Goal: Task Accomplishment & Management: Manage account settings

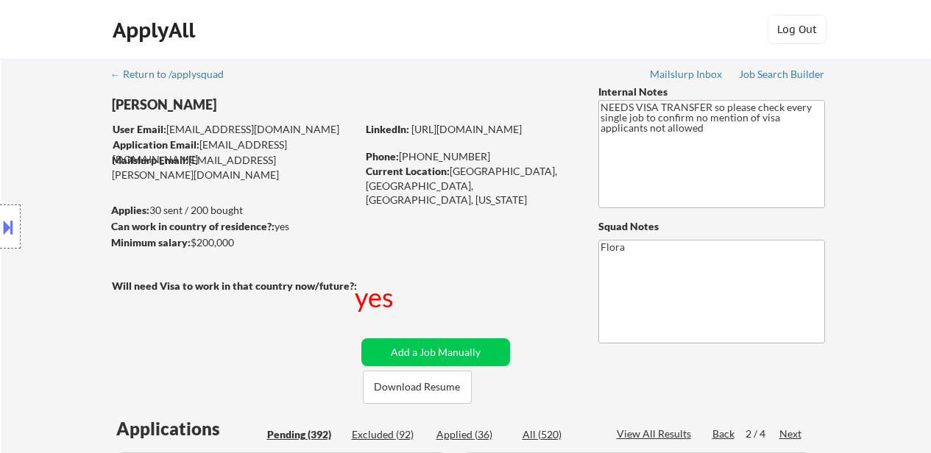
select select ""pending""
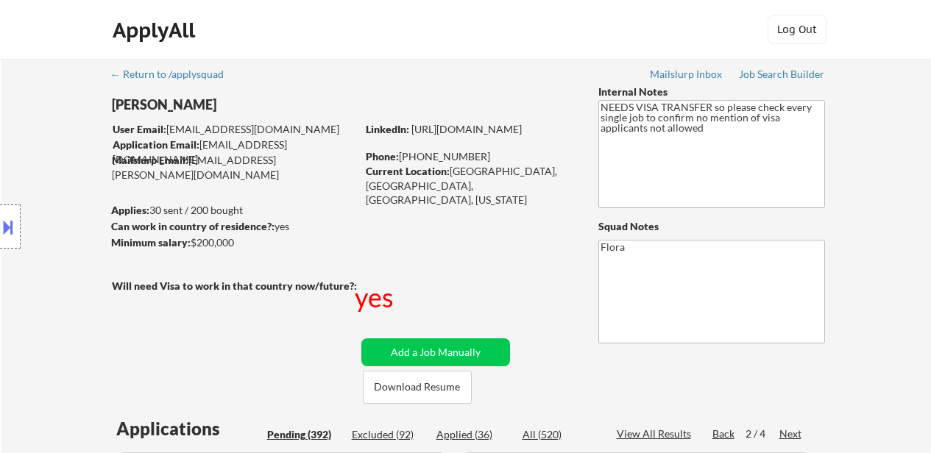
select select ""pending""
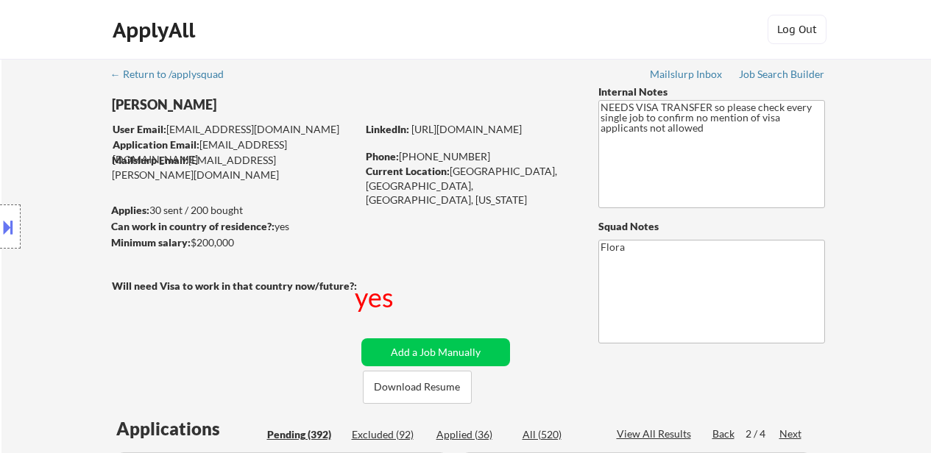
select select ""pending""
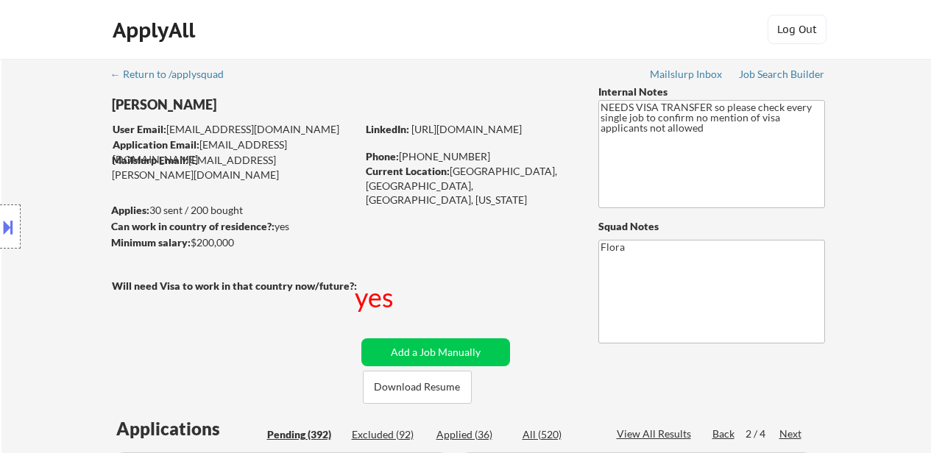
select select ""pending""
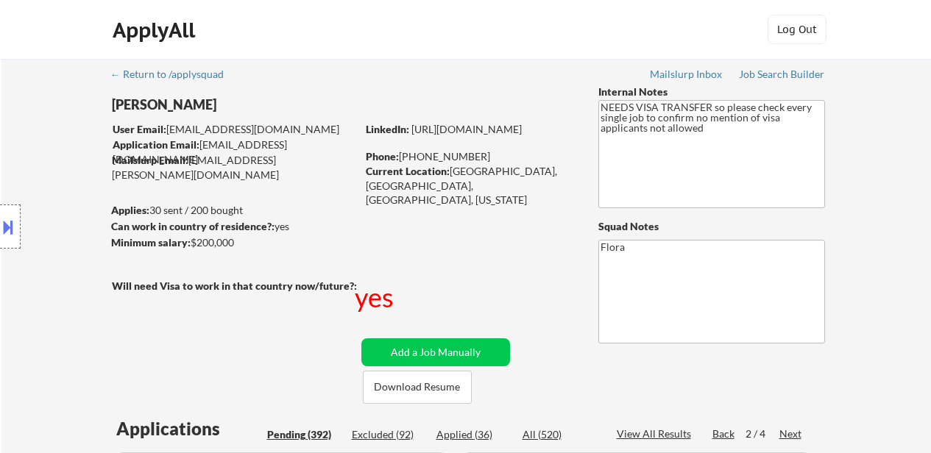
select select ""pending""
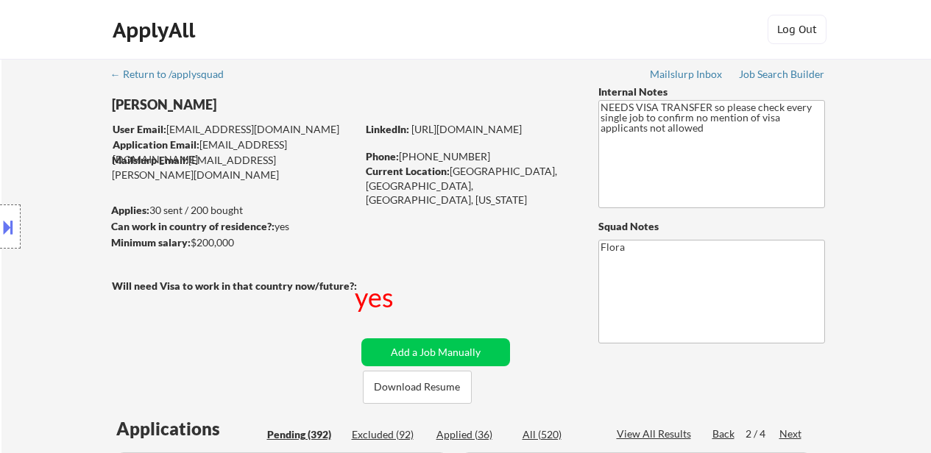
select select ""pending""
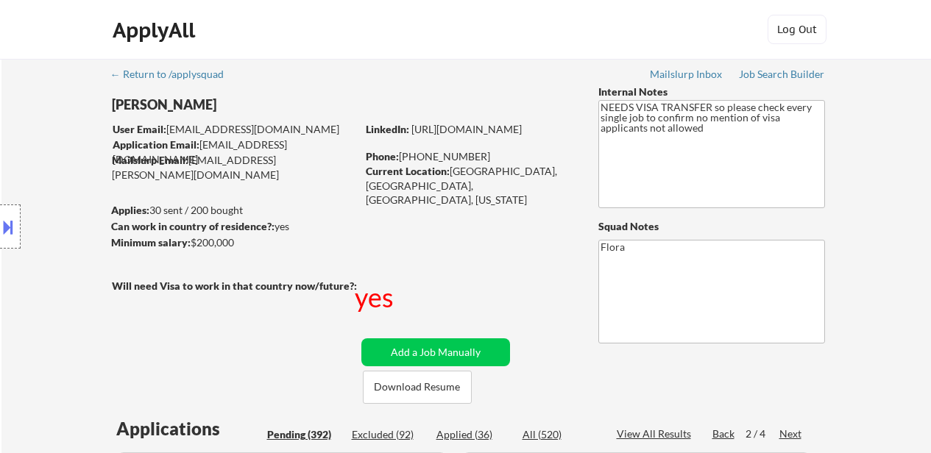
select select ""pending""
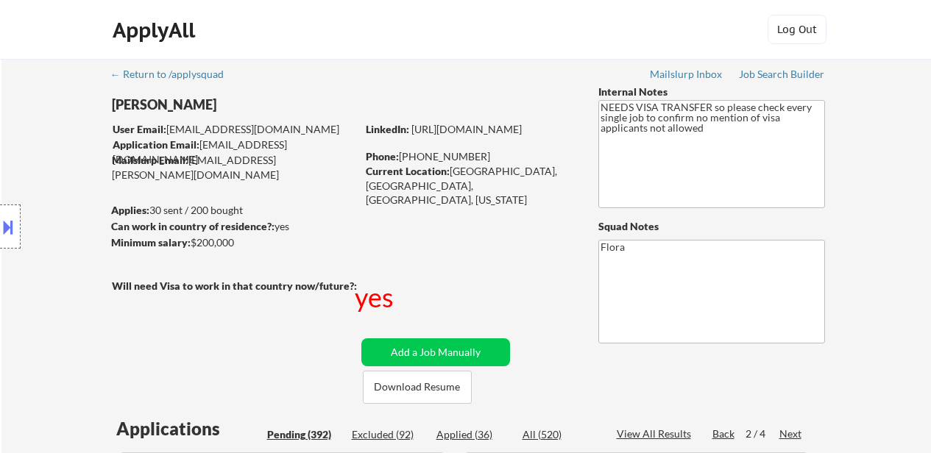
select select ""pending""
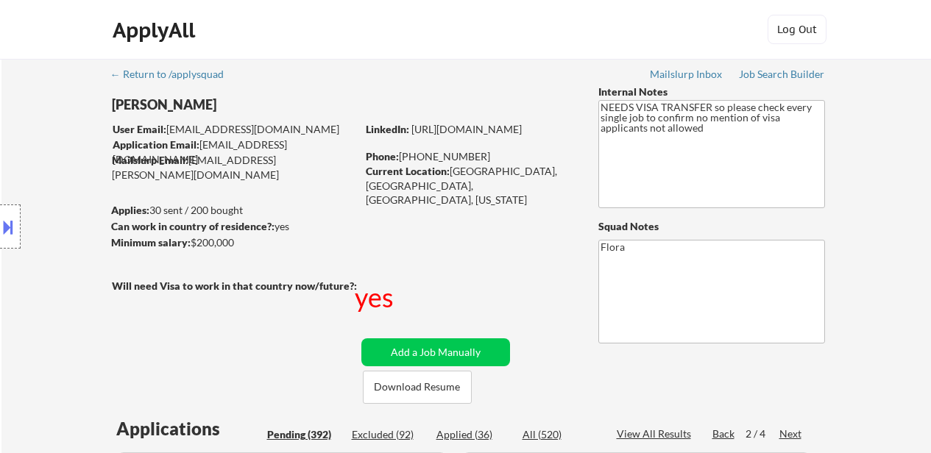
select select ""pending""
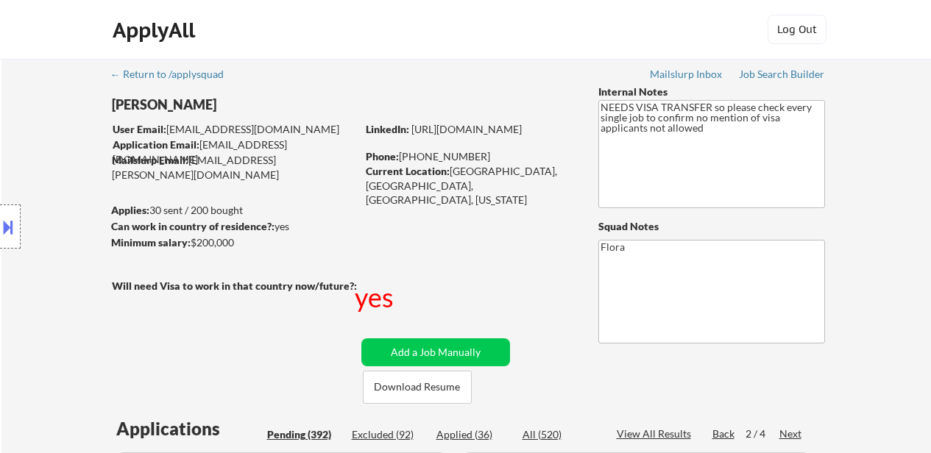
select select ""pending""
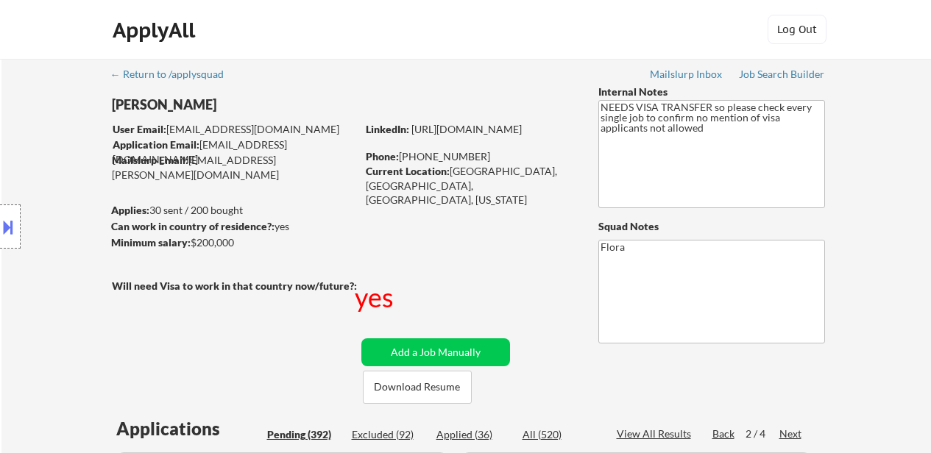
select select ""pending""
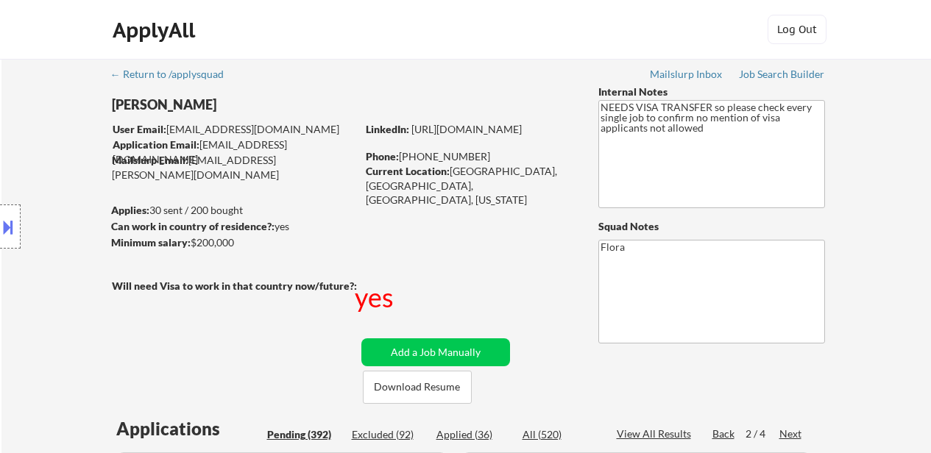
select select ""pending""
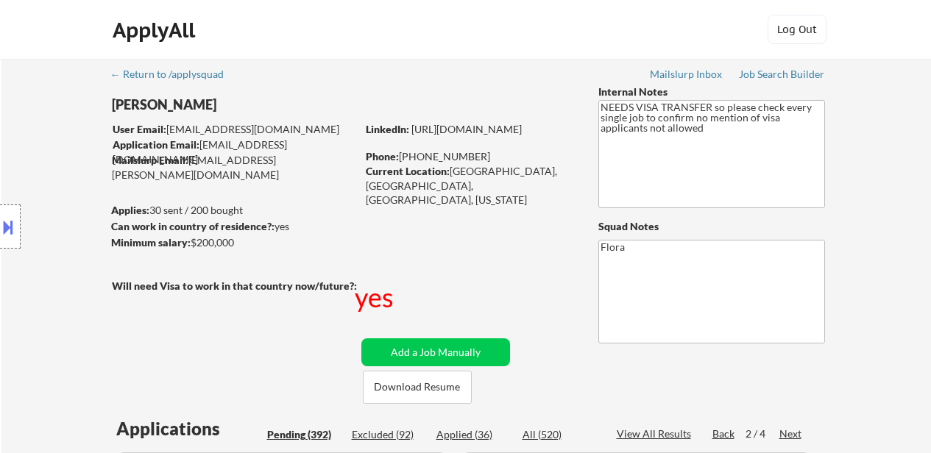
select select ""pending""
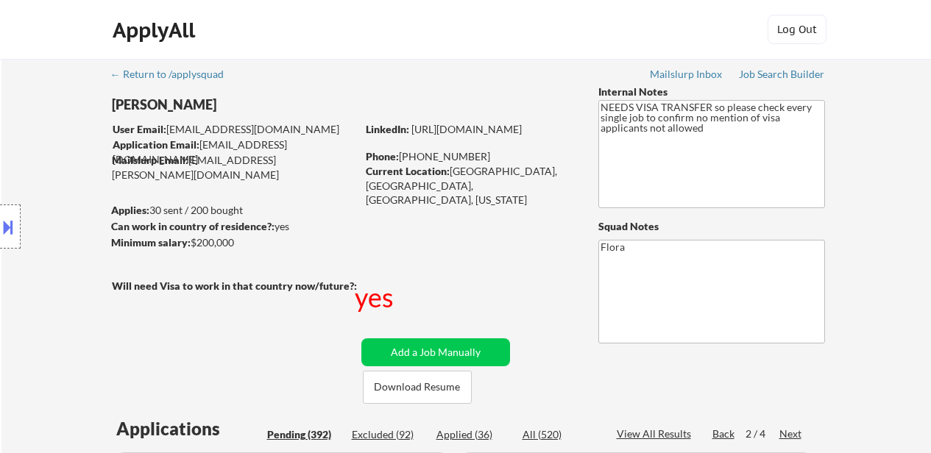
select select ""pending""
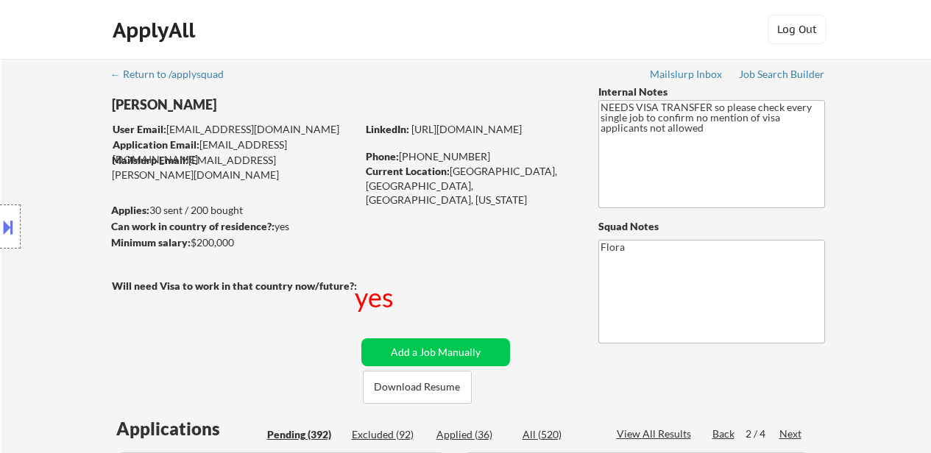
select select ""pending""
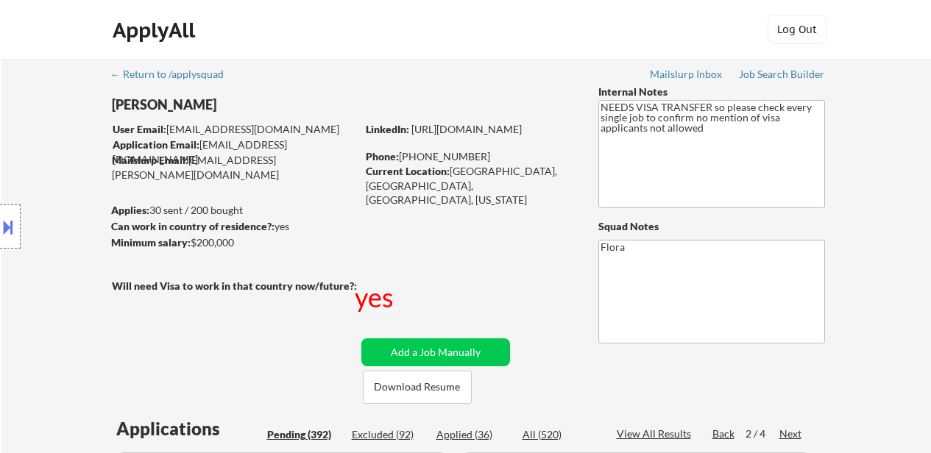
select select ""pending""
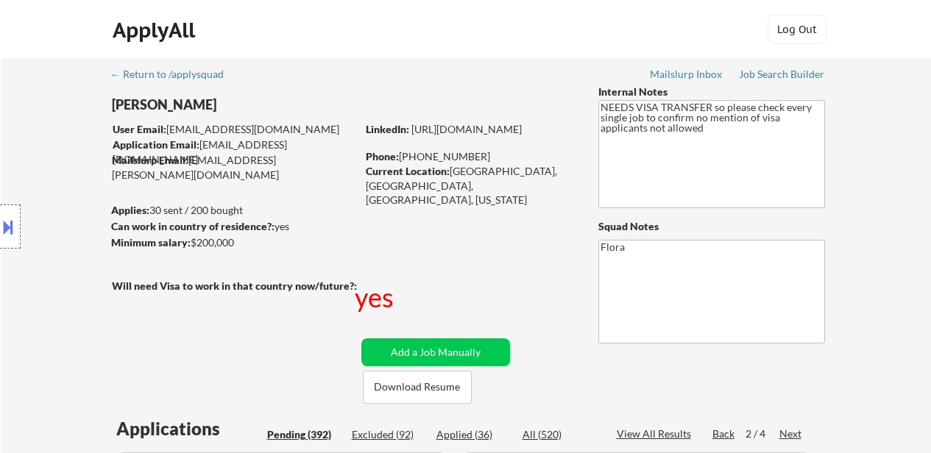
select select ""pending""
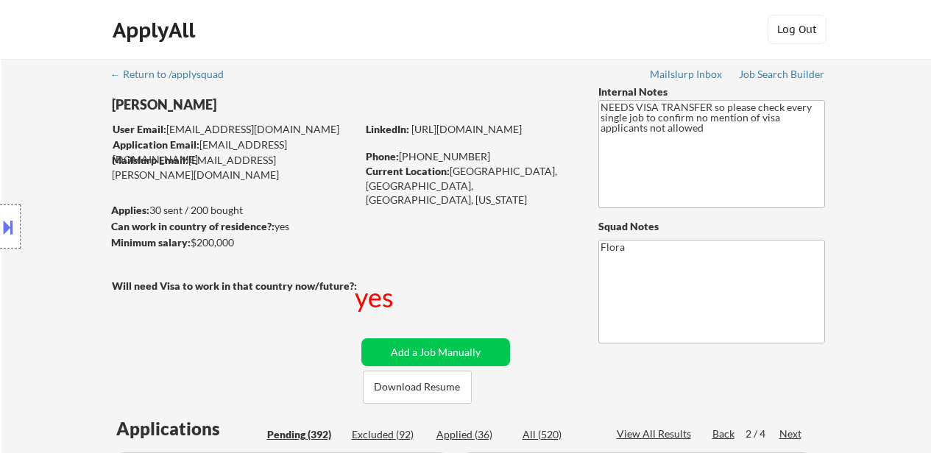
select select ""pending""
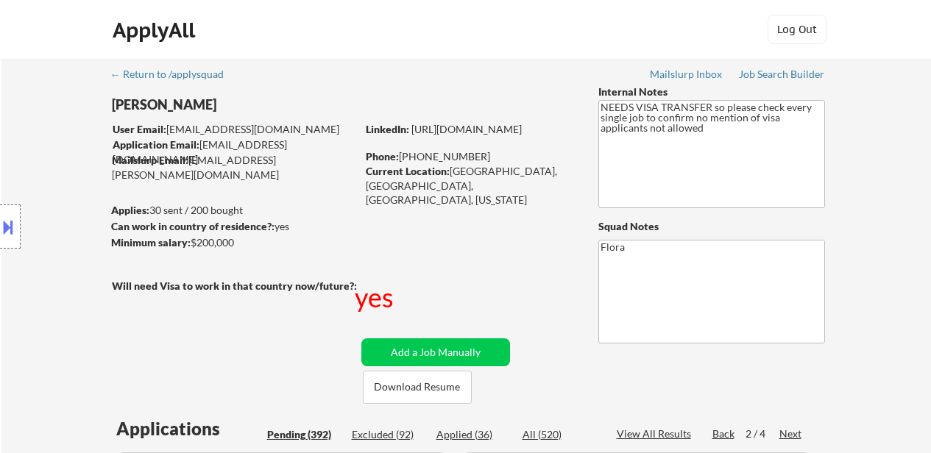
select select ""pending""
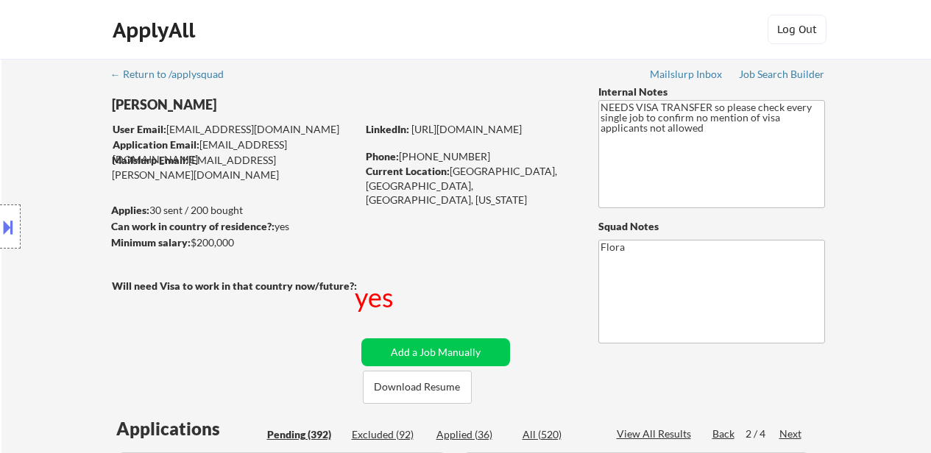
select select ""pending""
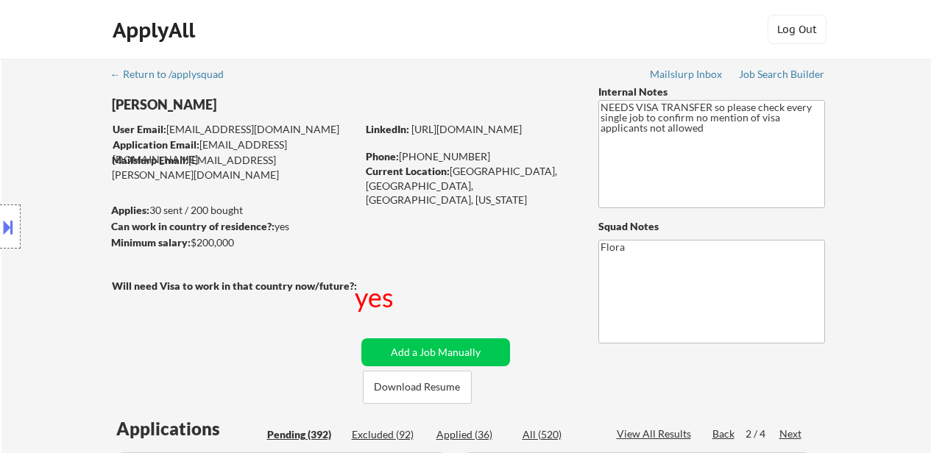
scroll to position [1037, 0]
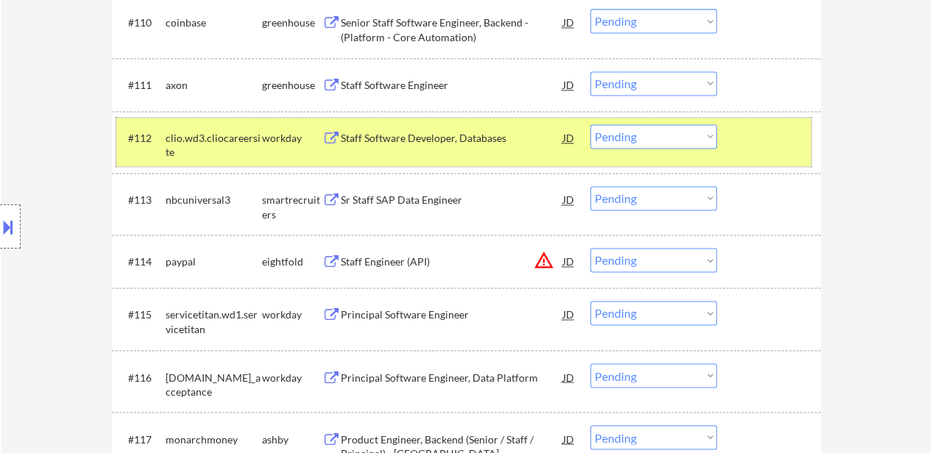
click at [761, 145] on div at bounding box center [770, 137] width 65 height 26
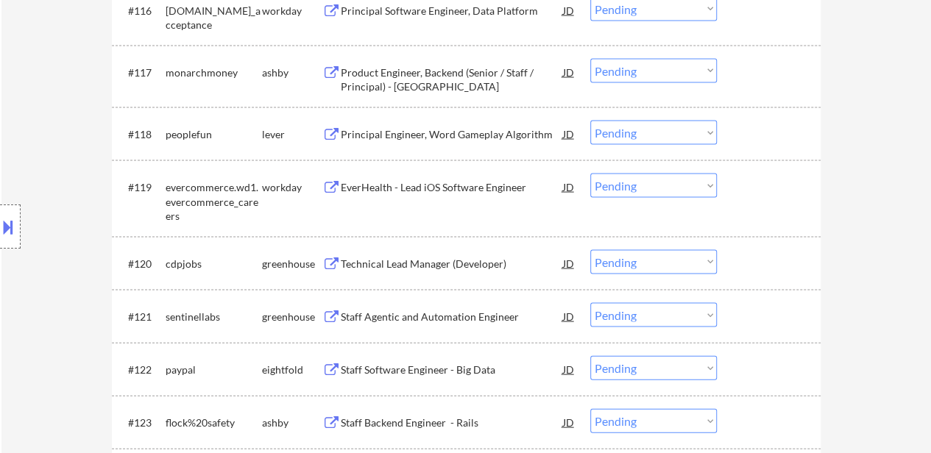
scroll to position [1405, 0]
click at [465, 70] on div "Product Engineer, Backend (Senior / Staff / Principal) - [GEOGRAPHIC_DATA]" at bounding box center [452, 78] width 222 height 29
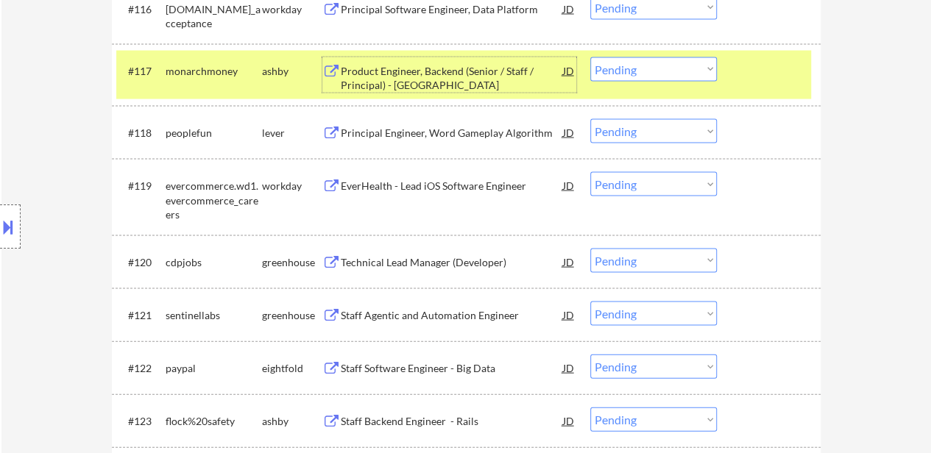
click at [652, 70] on select "Choose an option... Pending Applied Excluded (Questions) Excluded (Expired) Exc…" at bounding box center [653, 69] width 127 height 24
click at [590, 57] on select "Choose an option... Pending Applied Excluded (Questions) Excluded (Expired) Exc…" at bounding box center [653, 69] width 127 height 24
click at [503, 130] on div "Principal Engineer, Word Gameplay Algorithm" at bounding box center [452, 133] width 222 height 15
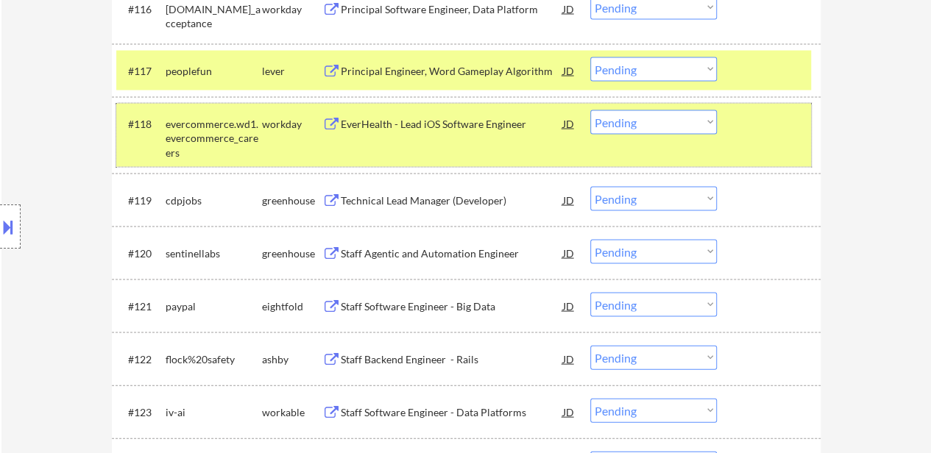
click at [741, 132] on div at bounding box center [770, 123] width 65 height 26
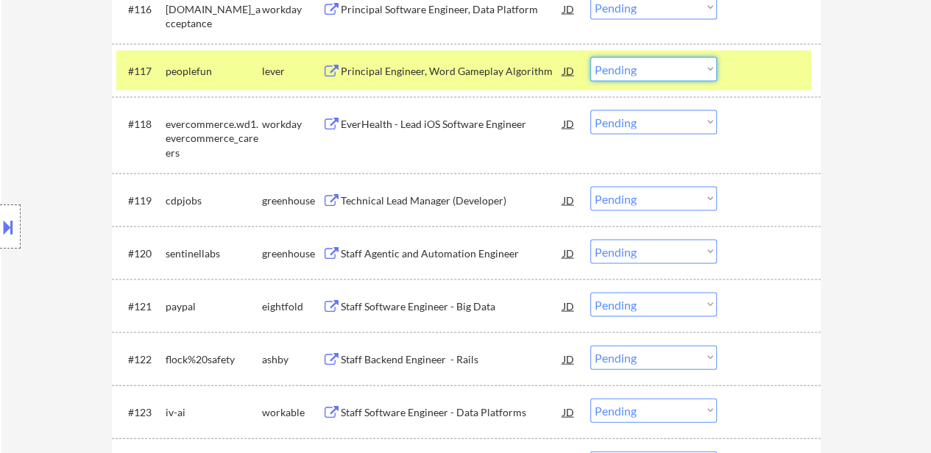
drag, startPoint x: 689, startPoint y: 67, endPoint x: 689, endPoint y: 79, distance: 11.8
click at [689, 67] on select "Choose an option... Pending Applied Excluded (Questions) Excluded (Expired) Exc…" at bounding box center [653, 69] width 127 height 24
click at [590, 57] on select "Choose an option... Pending Applied Excluded (Questions) Excluded (Expired) Exc…" at bounding box center [653, 69] width 127 height 24
select select ""pending""
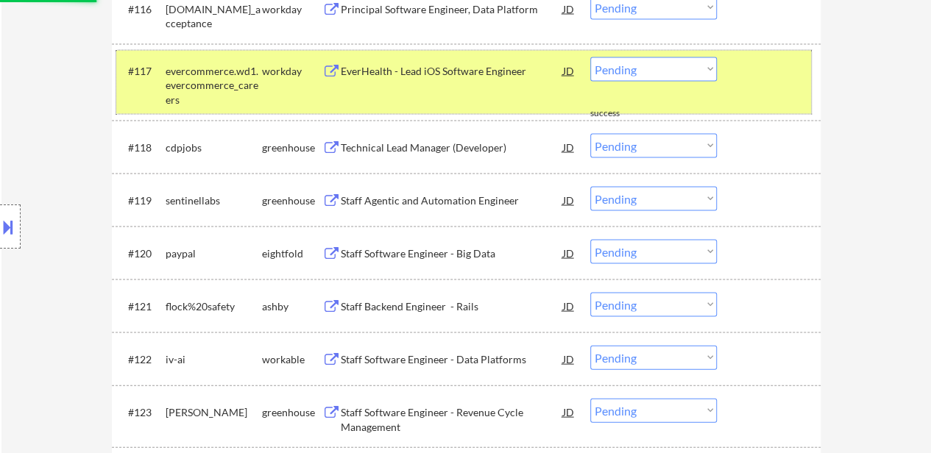
click at [753, 76] on div at bounding box center [770, 70] width 65 height 26
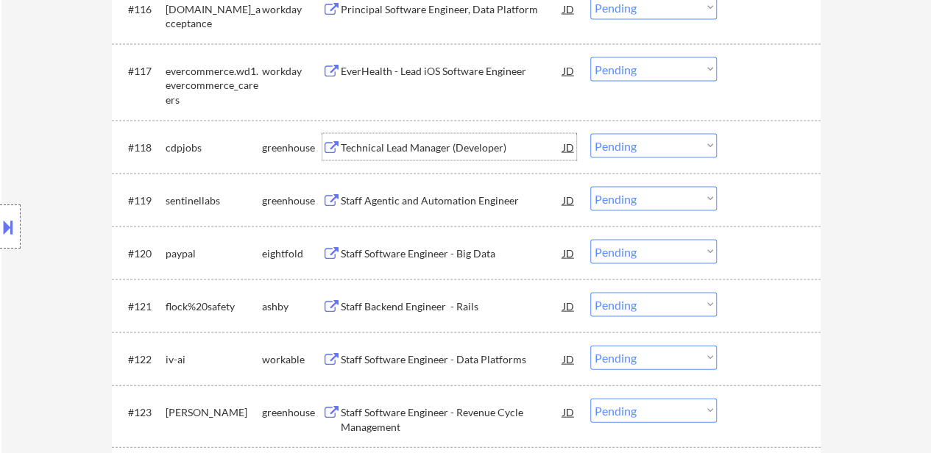
click at [425, 143] on div "Technical Lead Manager (Developer)" at bounding box center [452, 148] width 222 height 15
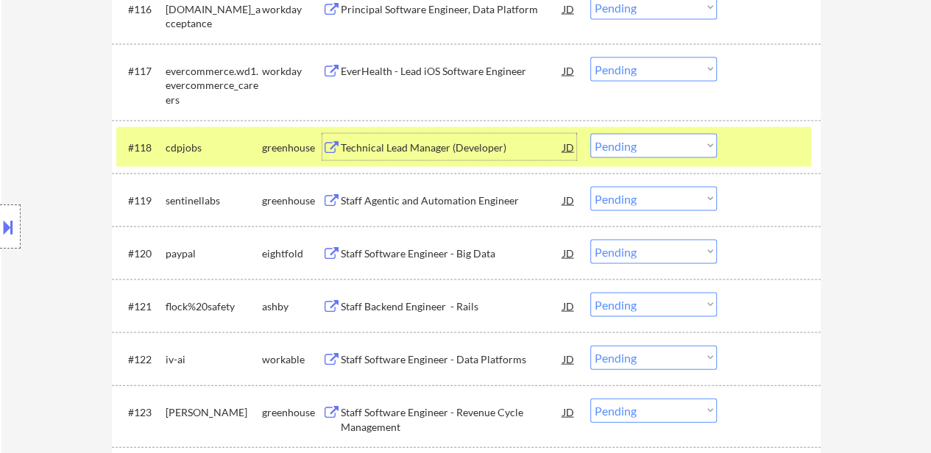
drag, startPoint x: 669, startPoint y: 142, endPoint x: 669, endPoint y: 153, distance: 11.0
click at [669, 142] on select "Choose an option... Pending Applied Excluded (Questions) Excluded (Expired) Exc…" at bounding box center [653, 146] width 127 height 24
click at [590, 134] on select "Choose an option... Pending Applied Excluded (Questions) Excluded (Expired) Exc…" at bounding box center [653, 146] width 127 height 24
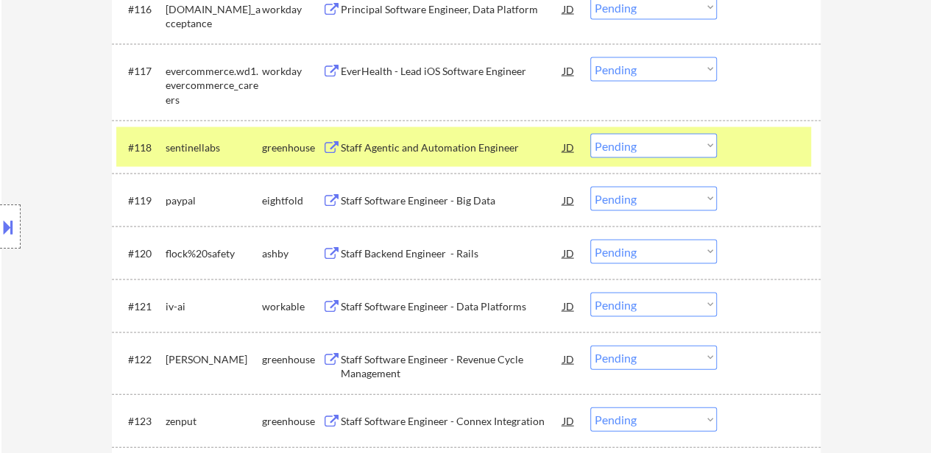
click at [449, 150] on div "Staff Agentic and Automation Engineer" at bounding box center [452, 148] width 222 height 15
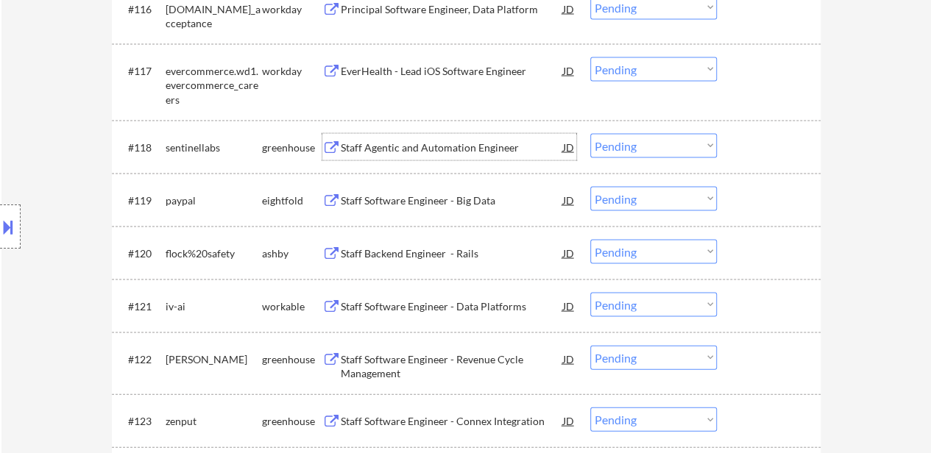
click at [653, 146] on select "Choose an option... Pending Applied Excluded (Questions) Excluded (Expired) Exc…" at bounding box center [653, 146] width 127 height 24
click at [590, 134] on select "Choose an option... Pending Applied Excluded (Questions) Excluded (Expired) Exc…" at bounding box center [653, 146] width 127 height 24
select select ""pending""
click at [441, 253] on div "Staff Backend Engineer - Rails" at bounding box center [452, 253] width 222 height 15
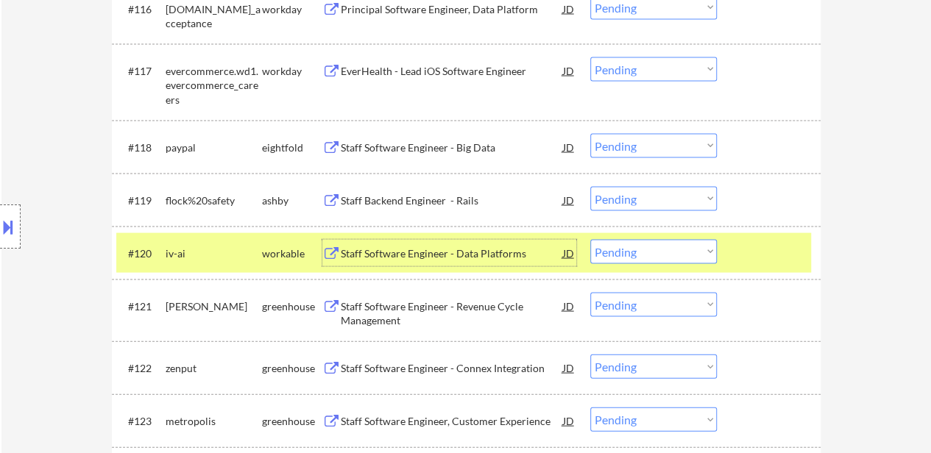
click at [701, 248] on select "Choose an option... Pending Applied Excluded (Questions) Excluded (Expired) Exc…" at bounding box center [653, 252] width 127 height 24
click at [590, 240] on select "Choose an option... Pending Applied Excluded (Questions) Excluded (Expired) Exc…" at bounding box center [653, 252] width 127 height 24
click at [438, 202] on div "Staff Backend Engineer - Rails" at bounding box center [452, 200] width 222 height 15
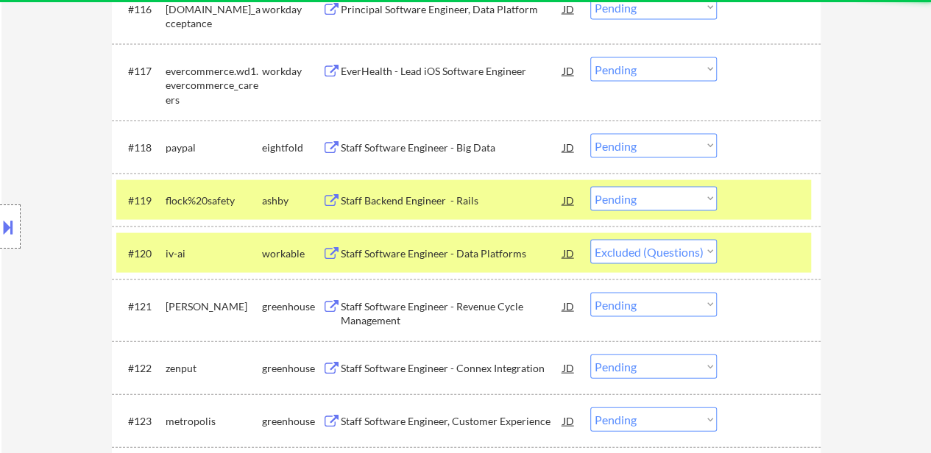
select select ""pending""
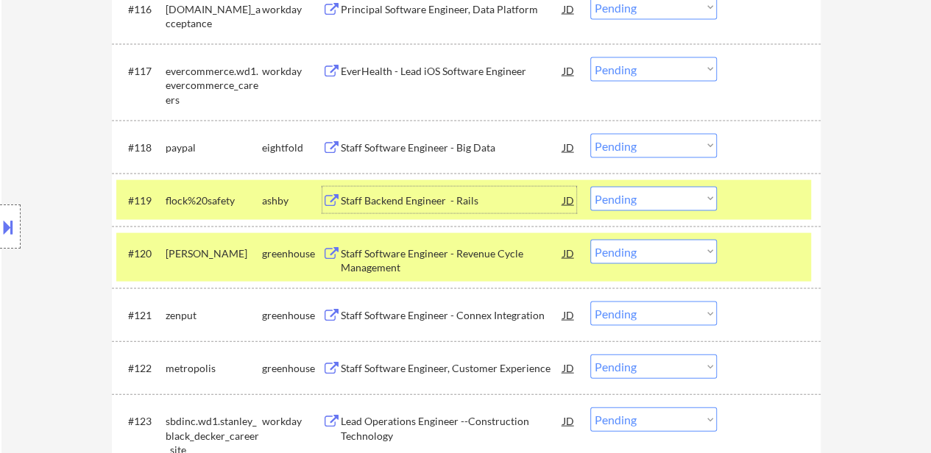
click at [680, 193] on select "Choose an option... Pending Applied Excluded (Questions) Excluded (Expired) Exc…" at bounding box center [653, 199] width 127 height 24
click at [590, 187] on select "Choose an option... Pending Applied Excluded (Questions) Excluded (Expired) Exc…" at bounding box center [653, 199] width 127 height 24
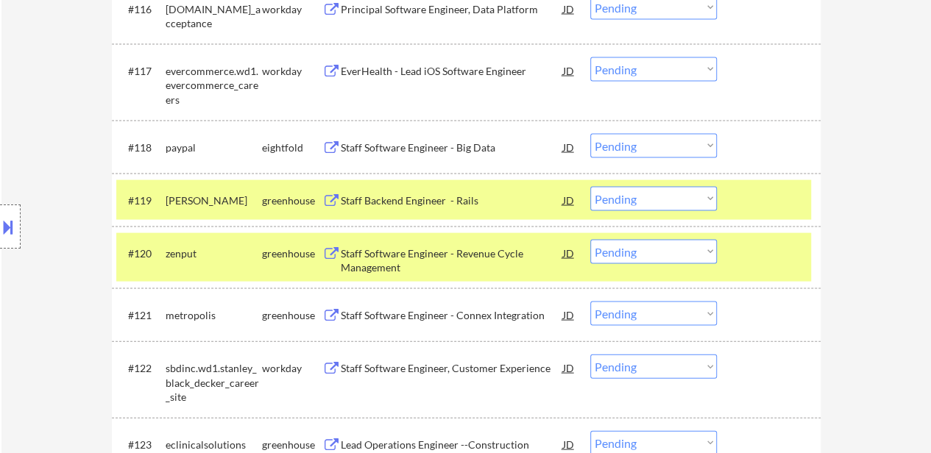
click at [772, 197] on div at bounding box center [770, 200] width 65 height 26
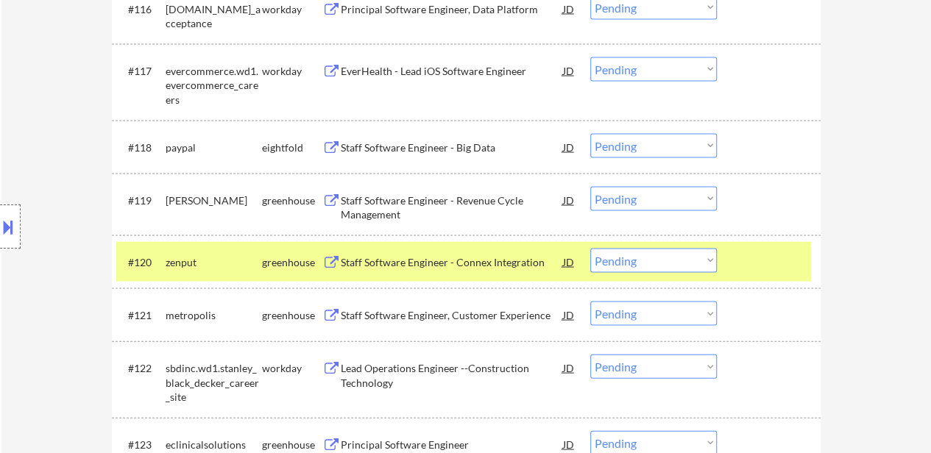
click at [764, 274] on div "#120 zenput greenhouse Staff Software Engineer - Connex Integration JD Choose a…" at bounding box center [463, 262] width 694 height 40
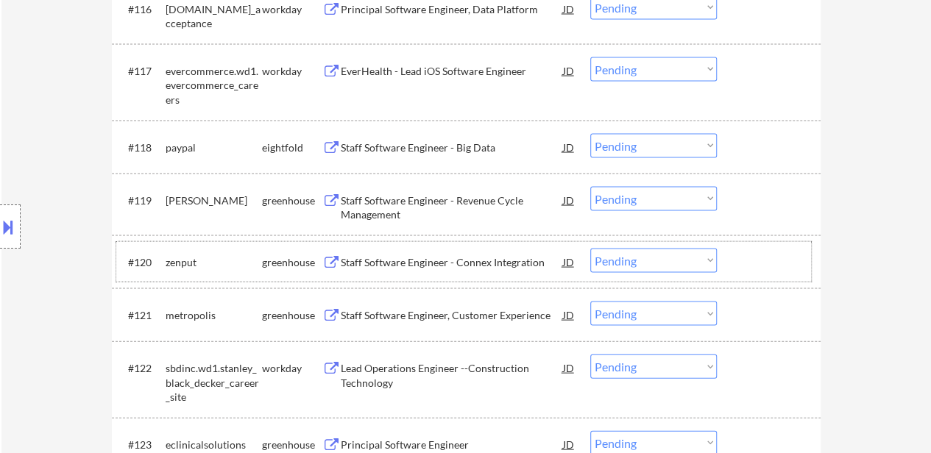
click at [435, 197] on div "Staff Software Engineer - Revenue Cycle Management" at bounding box center [452, 207] width 222 height 29
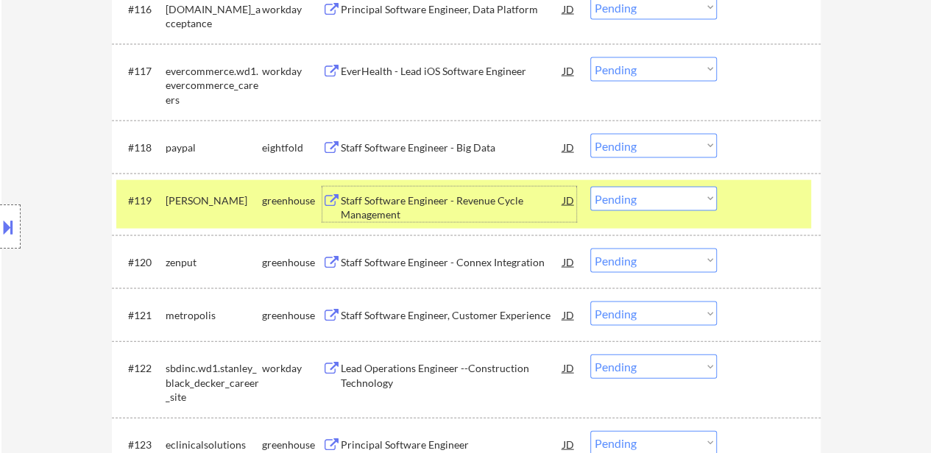
click at [678, 199] on select "Choose an option... Pending Applied Excluded (Questions) Excluded (Expired) Exc…" at bounding box center [653, 199] width 127 height 24
click at [590, 187] on select "Choose an option... Pending Applied Excluded (Questions) Excluded (Expired) Exc…" at bounding box center [653, 199] width 127 height 24
click at [475, 268] on div "Staff Software Engineer - Connex Integration" at bounding box center [452, 262] width 222 height 15
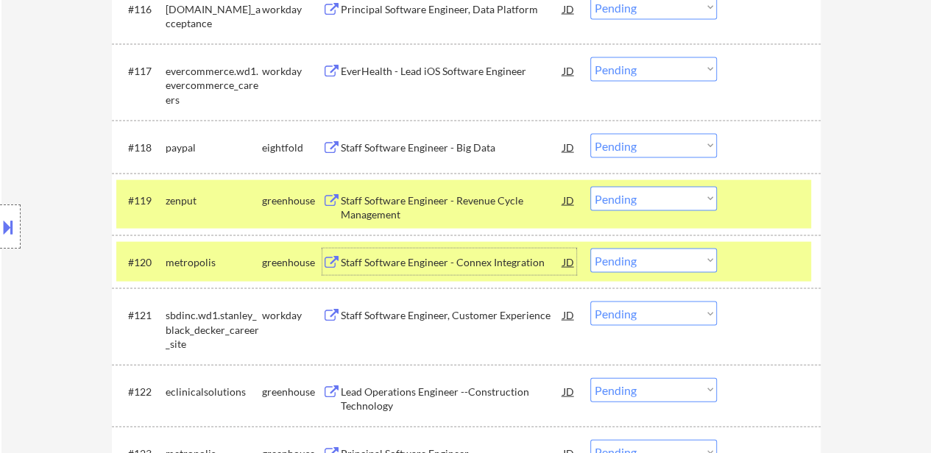
click at [781, 214] on div "#119 zenput greenhouse Staff Software Engineer - Revenue Cycle Management JD Ch…" at bounding box center [463, 204] width 694 height 49
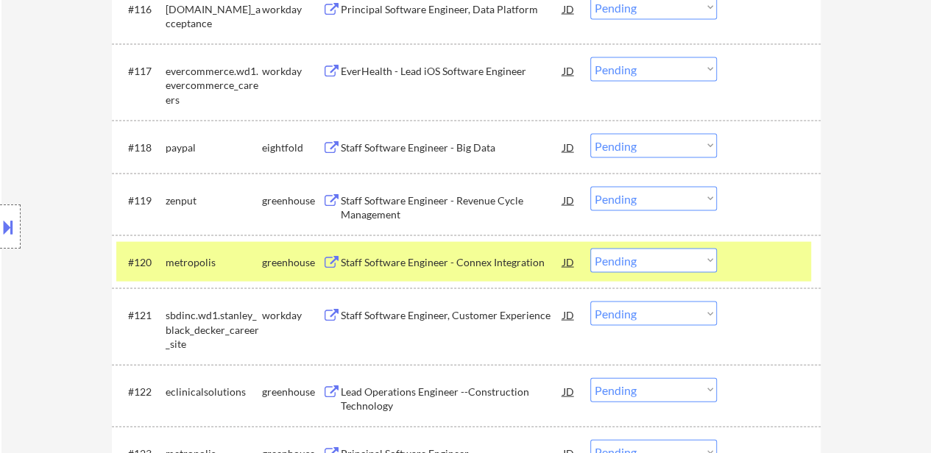
click at [760, 268] on div at bounding box center [770, 262] width 65 height 26
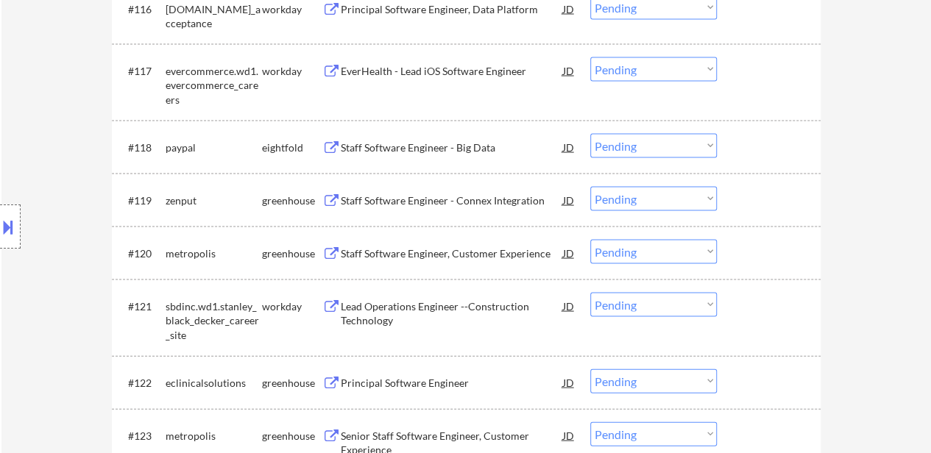
click at [499, 249] on div "Staff Software Engineer, Customer Experience" at bounding box center [452, 253] width 222 height 15
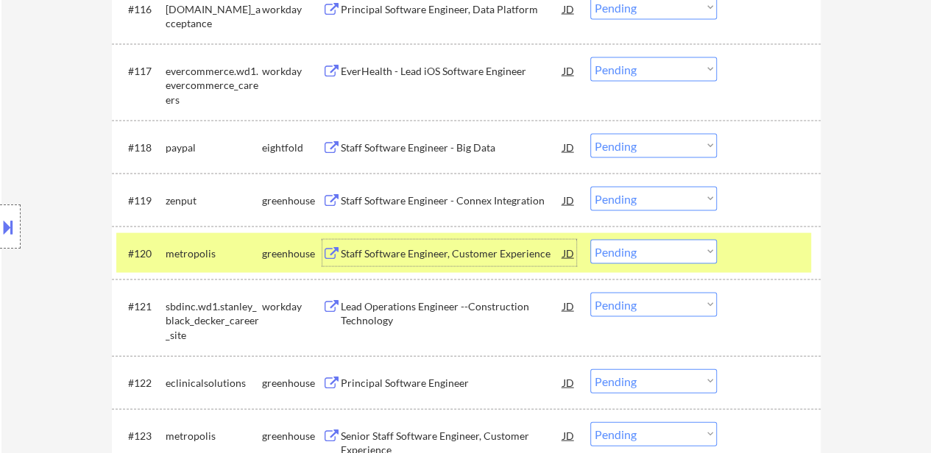
click at [388, 196] on div "Staff Software Engineer - Connex Integration" at bounding box center [452, 200] width 222 height 15
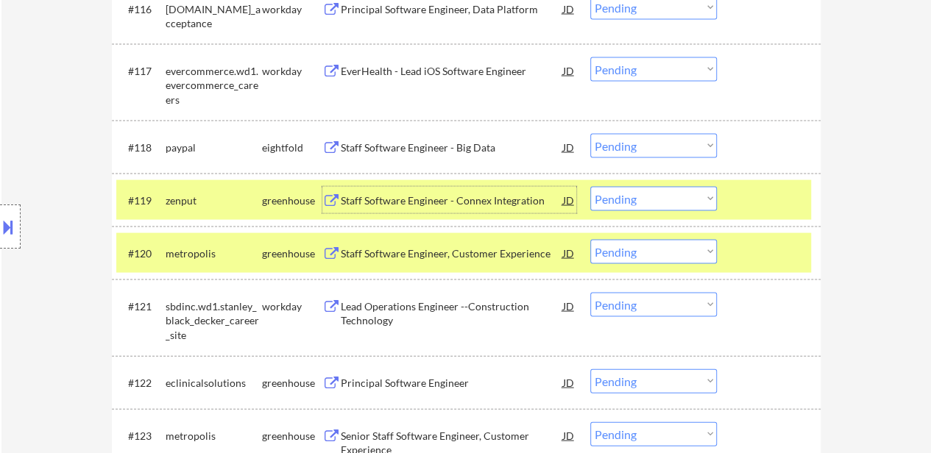
click at [639, 196] on select "Choose an option... Pending Applied Excluded (Questions) Excluded (Expired) Exc…" at bounding box center [653, 199] width 127 height 24
click at [590, 187] on select "Choose an option... Pending Applied Excluded (Questions) Excluded (Expired) Exc…" at bounding box center [653, 199] width 127 height 24
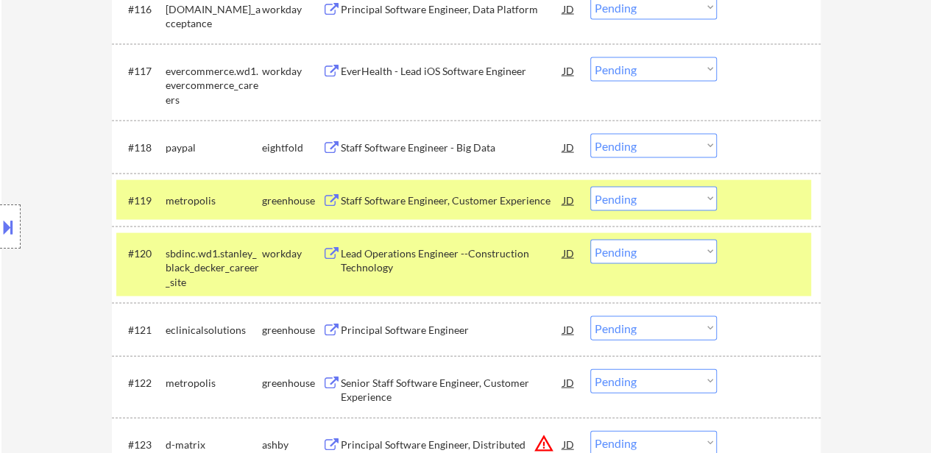
click at [627, 199] on select "Choose an option... Pending Applied Excluded (Questions) Excluded (Expired) Exc…" at bounding box center [653, 199] width 127 height 24
click at [590, 187] on select "Choose an option... Pending Applied Excluded (Questions) Excluded (Expired) Exc…" at bounding box center [653, 199] width 127 height 24
select select ""pending""
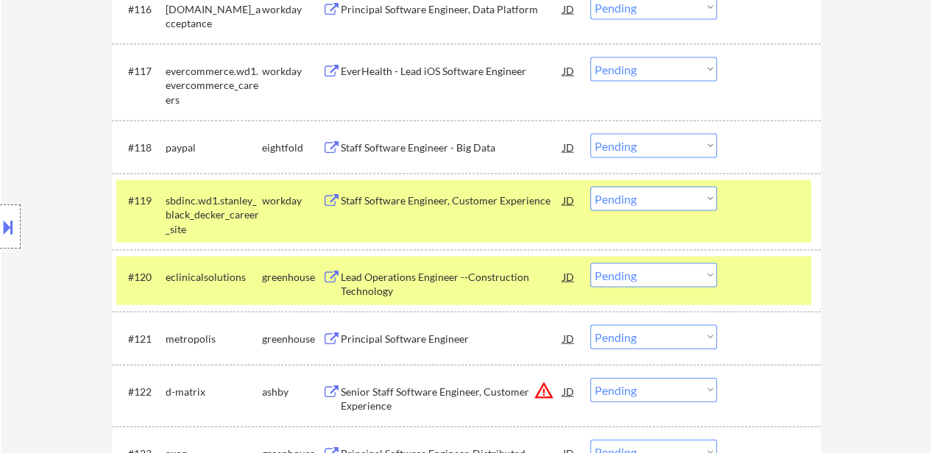
click at [749, 207] on div at bounding box center [770, 200] width 65 height 26
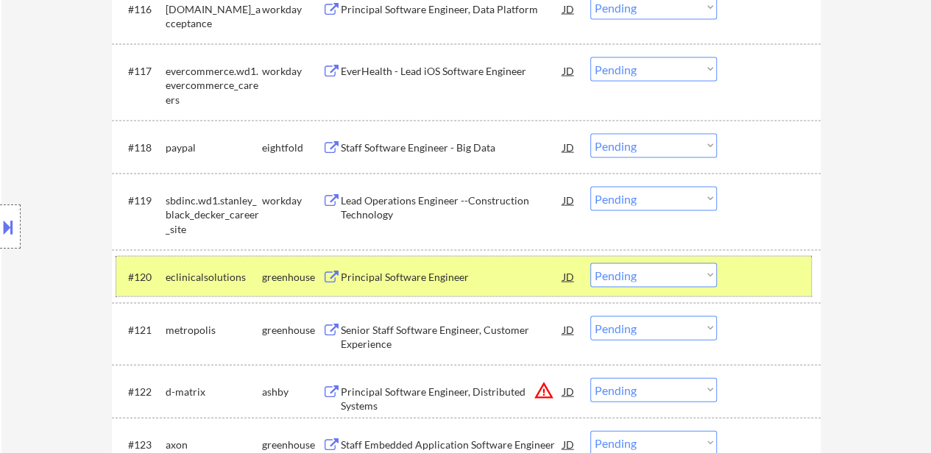
click at [764, 260] on div "#120 eclinicalsolutions greenhouse Principal Software Engineer JD Choose an opt…" at bounding box center [463, 277] width 694 height 40
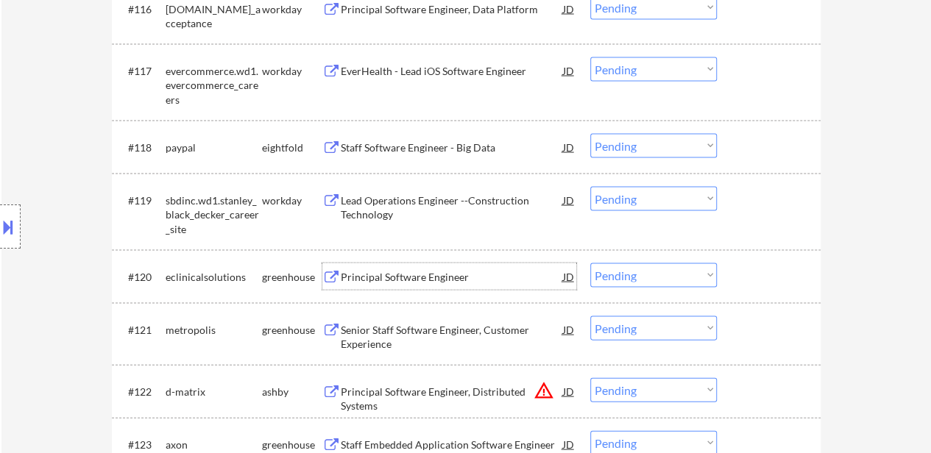
click at [447, 279] on div "Principal Software Engineer" at bounding box center [452, 277] width 222 height 15
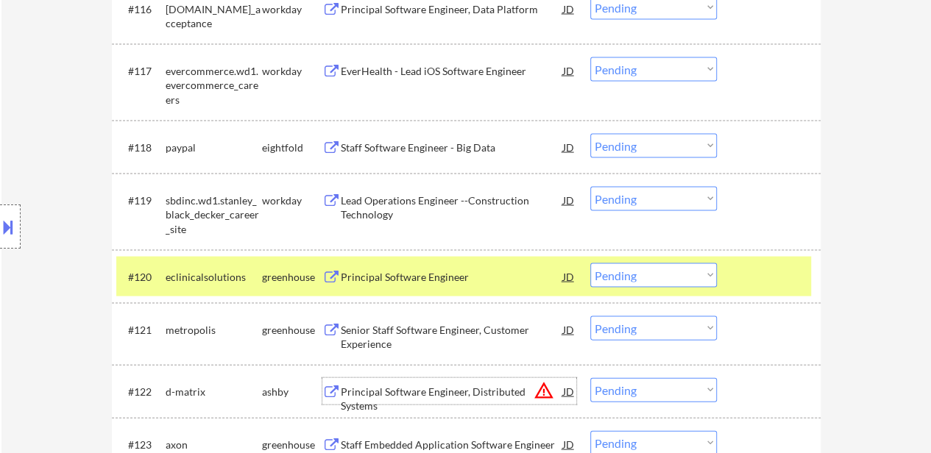
click at [442, 386] on div "Principal Software Engineer, Distributed Systems" at bounding box center [452, 399] width 222 height 29
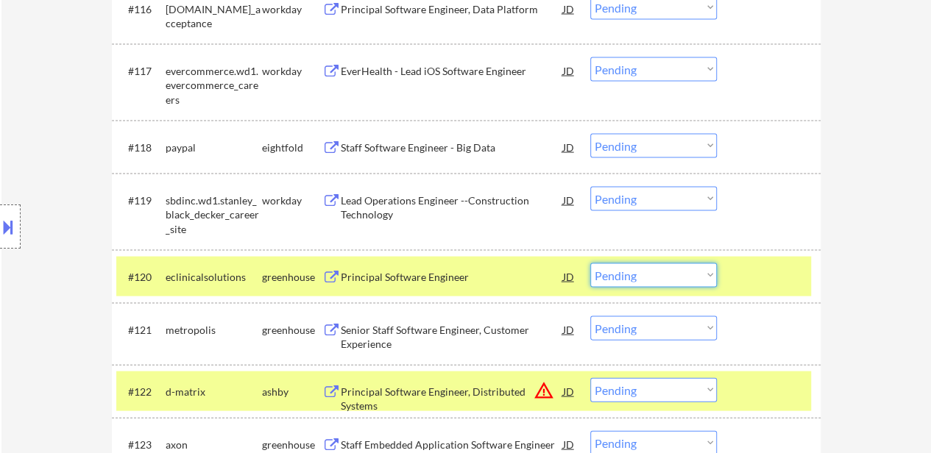
click at [630, 279] on select "Choose an option... Pending Applied Excluded (Questions) Excluded (Expired) Exc…" at bounding box center [653, 275] width 127 height 24
click at [590, 263] on select "Choose an option... Pending Applied Excluded (Questions) Excluded (Expired) Exc…" at bounding box center [653, 275] width 127 height 24
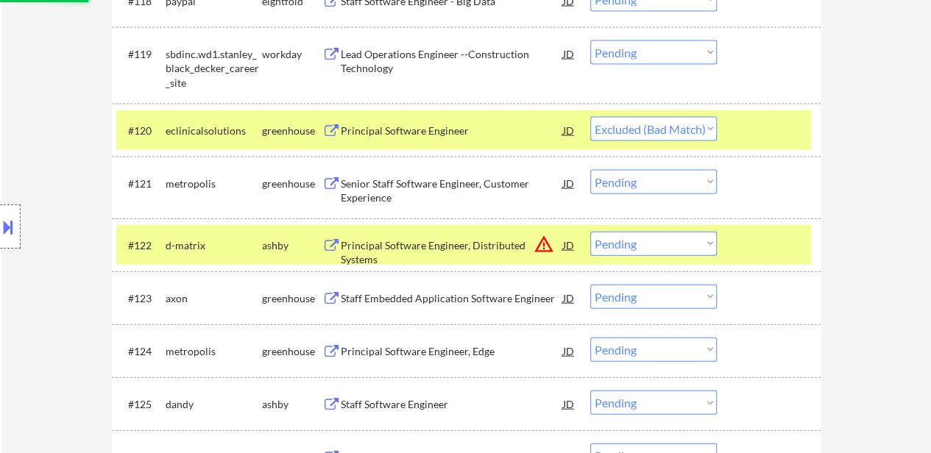
scroll to position [1552, 0]
select select ""pending""
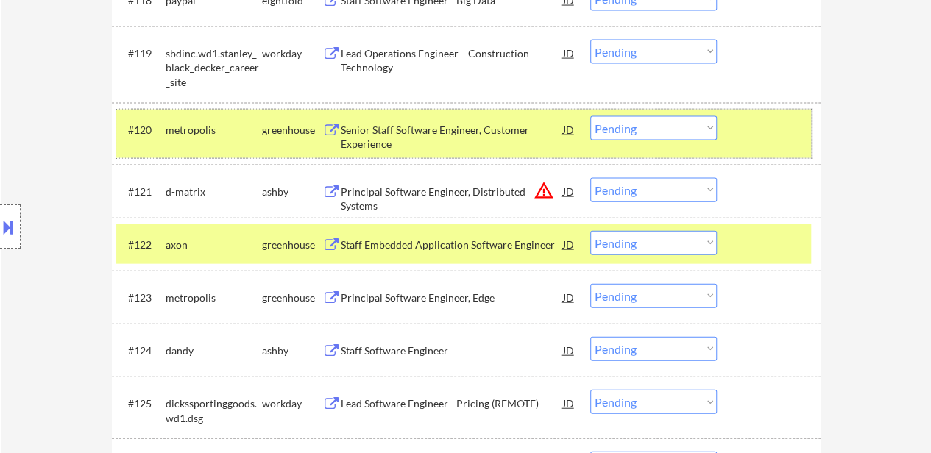
click at [743, 124] on div at bounding box center [770, 129] width 65 height 26
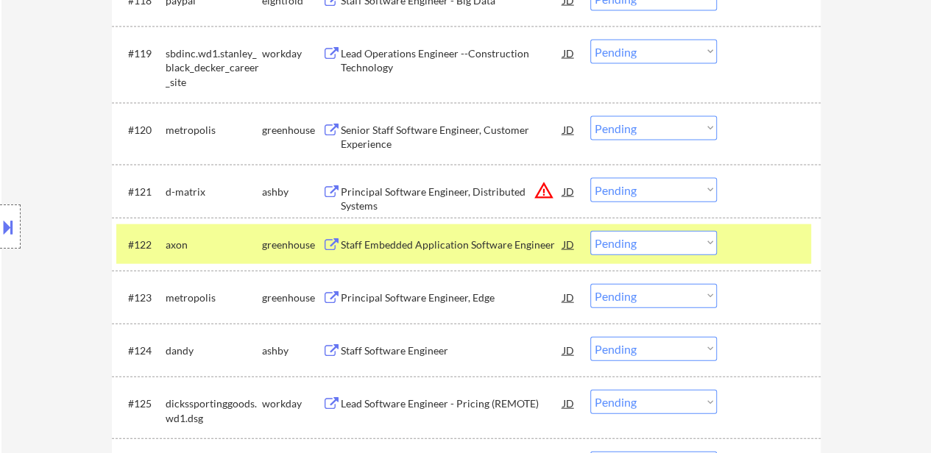
click at [765, 236] on div at bounding box center [770, 244] width 65 height 26
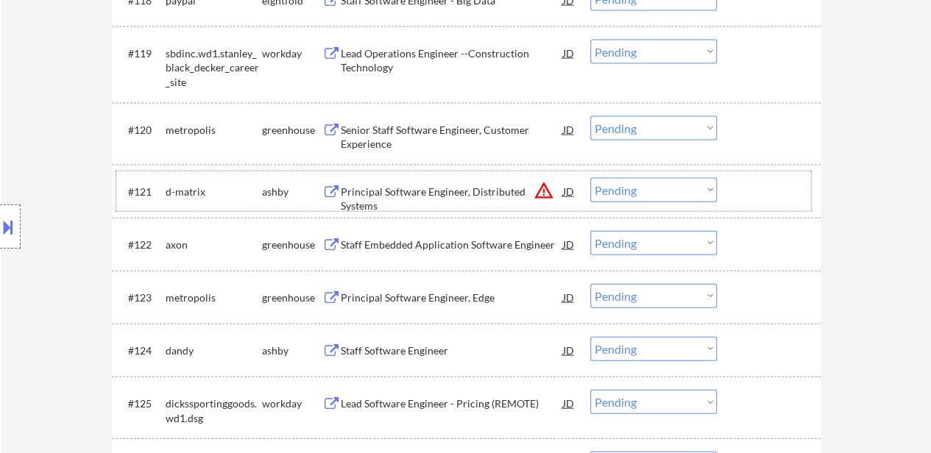
click at [770, 197] on div at bounding box center [770, 191] width 65 height 26
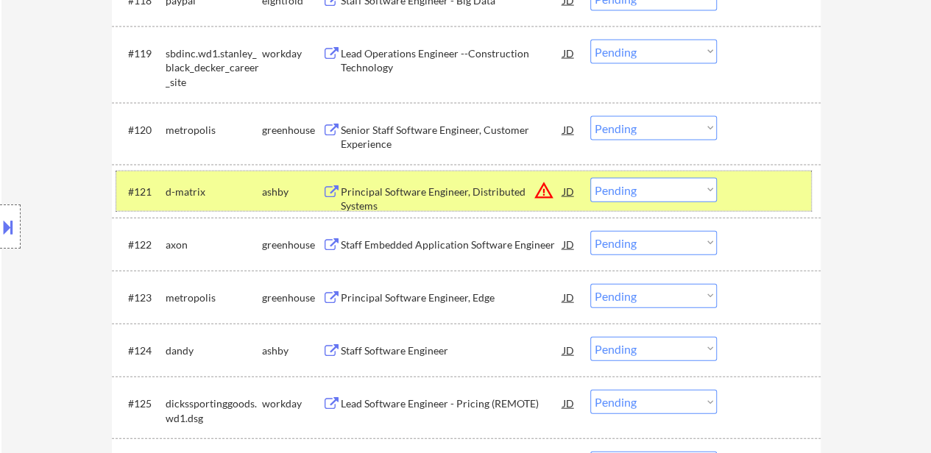
click at [13, 218] on button at bounding box center [8, 227] width 16 height 24
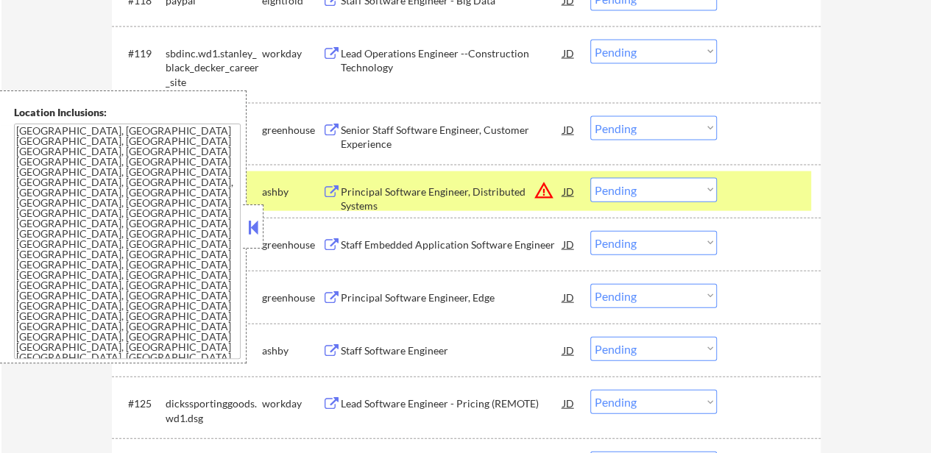
click at [256, 227] on button at bounding box center [253, 227] width 16 height 22
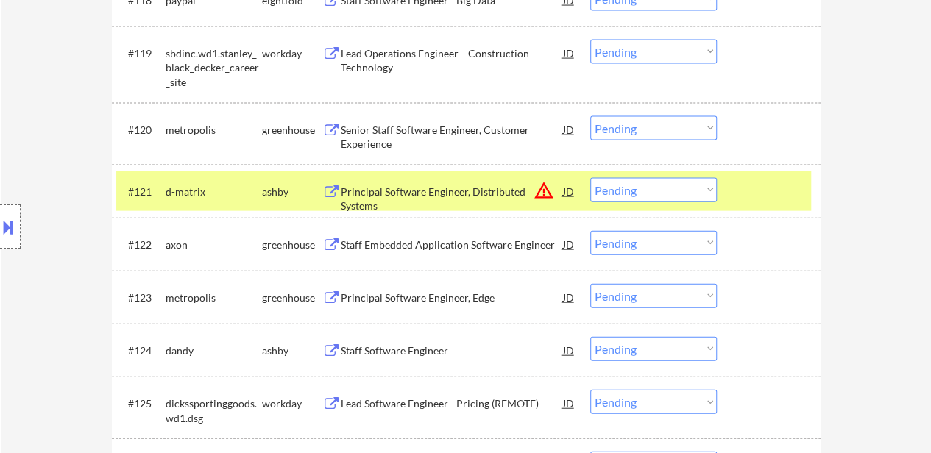
click at [686, 188] on select "Choose an option... Pending Applied Excluded (Questions) Excluded (Expired) Exc…" at bounding box center [653, 190] width 127 height 24
click at [590, 178] on select "Choose an option... Pending Applied Excluded (Questions) Excluded (Expired) Exc…" at bounding box center [653, 190] width 127 height 24
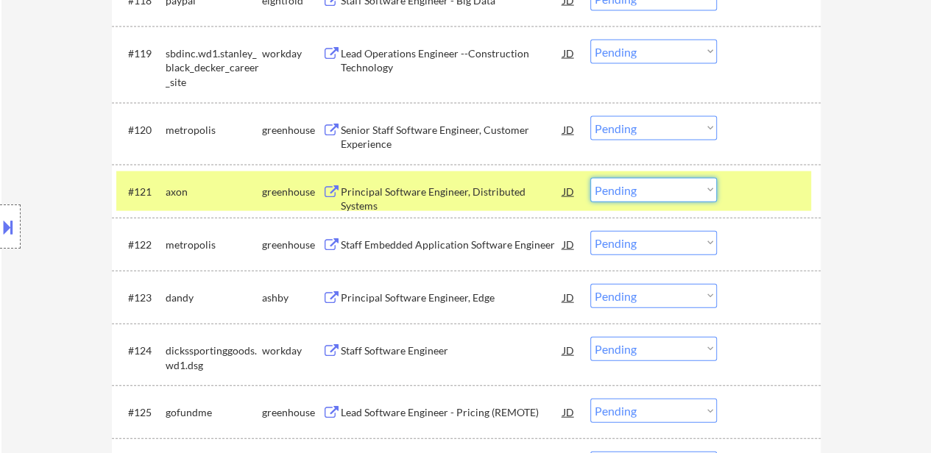
click at [700, 186] on select "Choose an option... Pending Applied Excluded (Questions) Excluded (Expired) Exc…" at bounding box center [653, 190] width 127 height 24
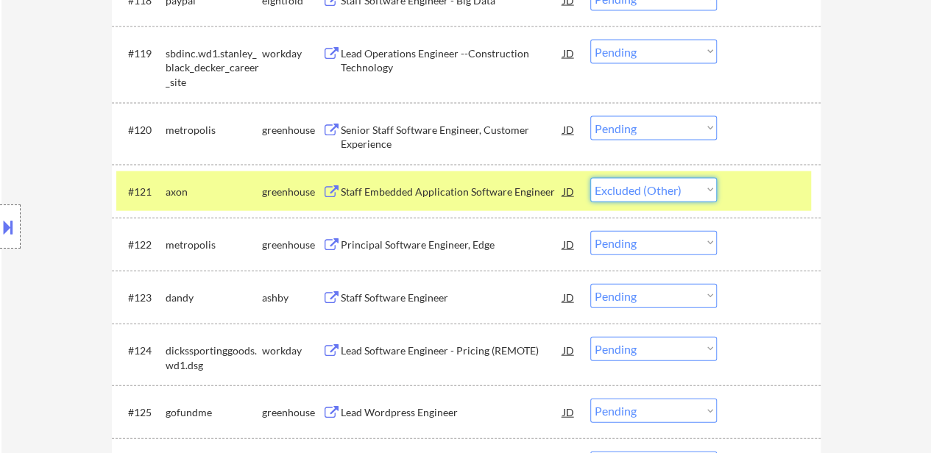
click at [590, 178] on select "Choose an option... Pending Applied Excluded (Questions) Excluded (Expired) Exc…" at bounding box center [653, 190] width 127 height 24
select select ""pending""
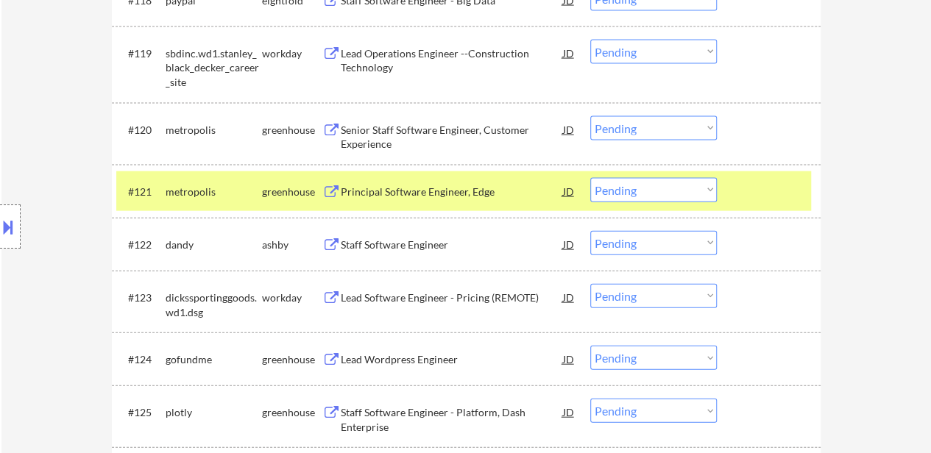
click at [424, 238] on div "Staff Software Engineer" at bounding box center [452, 245] width 222 height 15
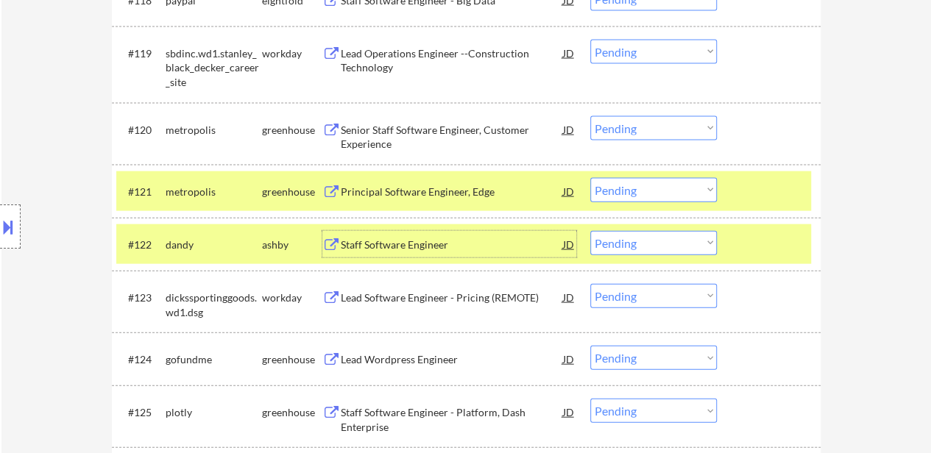
click at [730, 188] on div "#121 metropolis greenhouse Principal Software Engineer, Edge JD warning_amber C…" at bounding box center [463, 191] width 694 height 40
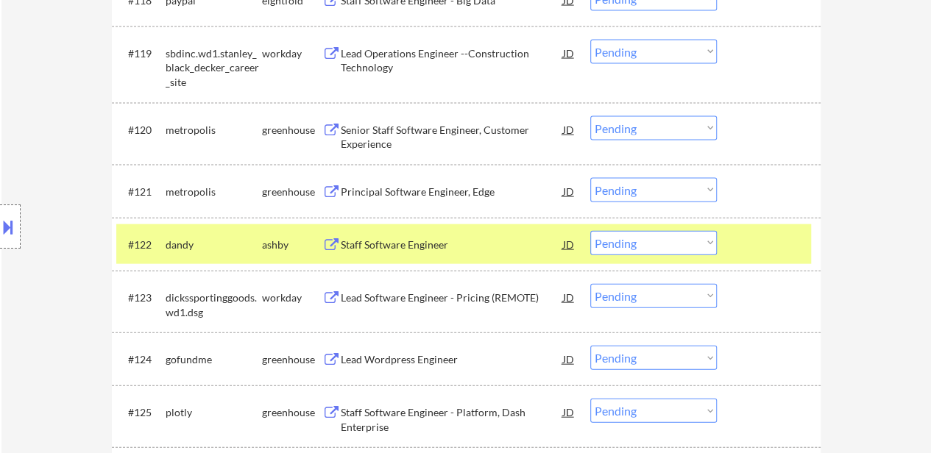
click at [661, 243] on select "Choose an option... Pending Applied Excluded (Questions) Excluded (Expired) Exc…" at bounding box center [653, 243] width 127 height 24
click at [590, 231] on select "Choose an option... Pending Applied Excluded (Questions) Excluded (Expired) Exc…" at bounding box center [653, 243] width 127 height 24
select select ""pending""
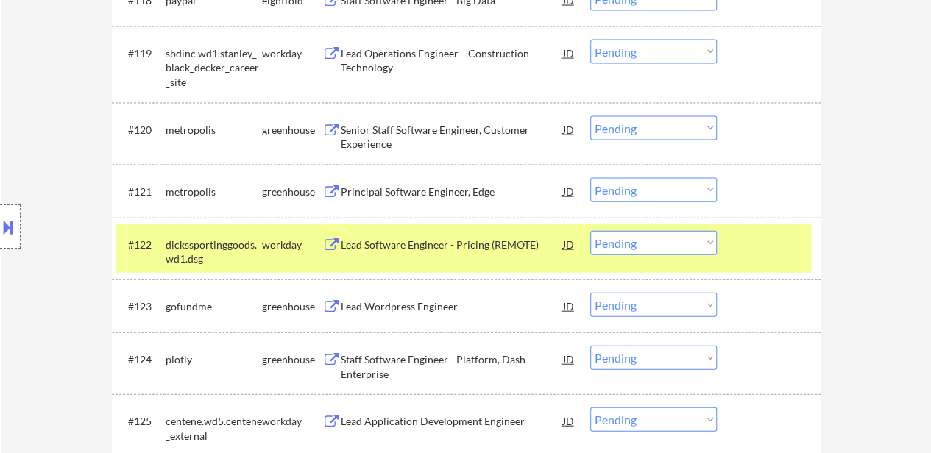
click at [761, 242] on div at bounding box center [770, 244] width 65 height 26
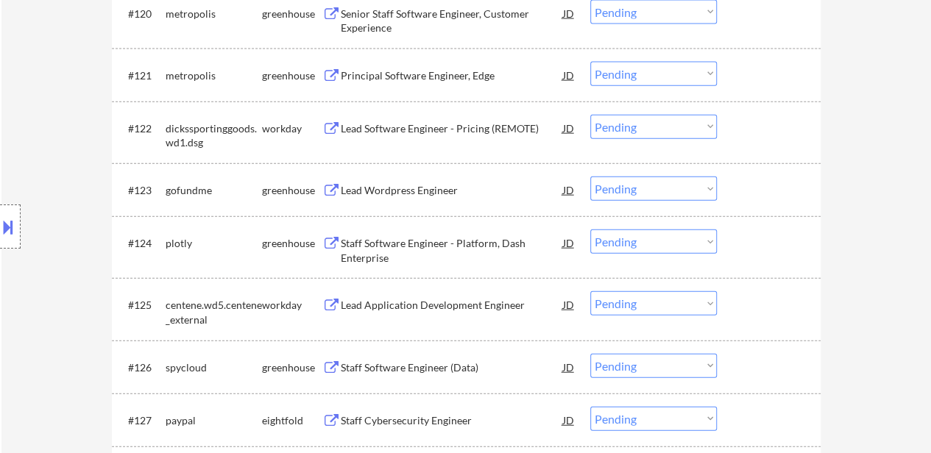
scroll to position [1699, 0]
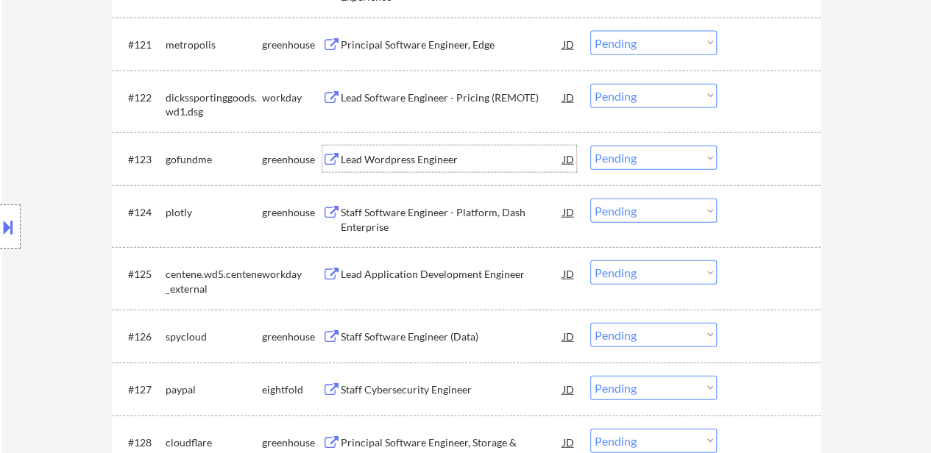
click at [419, 163] on div "Lead Wordpress Engineer" at bounding box center [452, 159] width 222 height 15
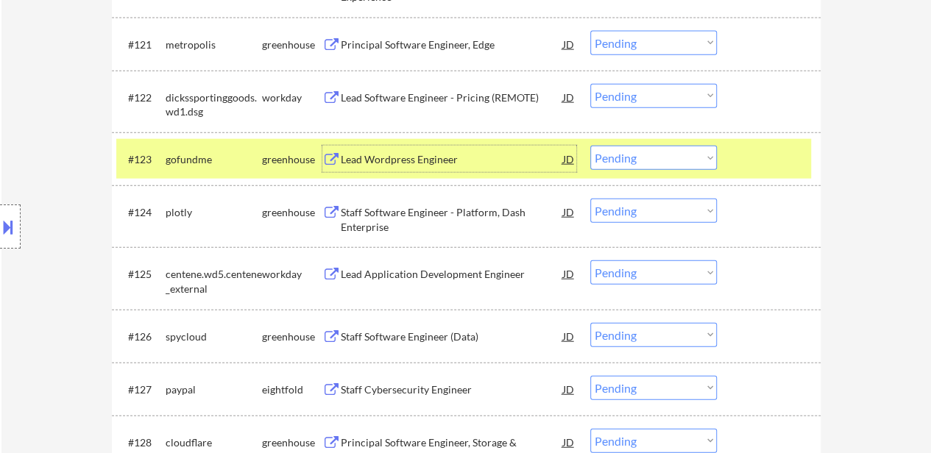
click at [683, 155] on select "Choose an option... Pending Applied Excluded (Questions) Excluded (Expired) Exc…" at bounding box center [653, 158] width 127 height 24
click at [590, 146] on select "Choose an option... Pending Applied Excluded (Questions) Excluded (Expired) Exc…" at bounding box center [653, 158] width 127 height 24
click at [425, 206] on div "Staff Software Engineer - Platform, Dash Enterprise" at bounding box center [452, 219] width 222 height 29
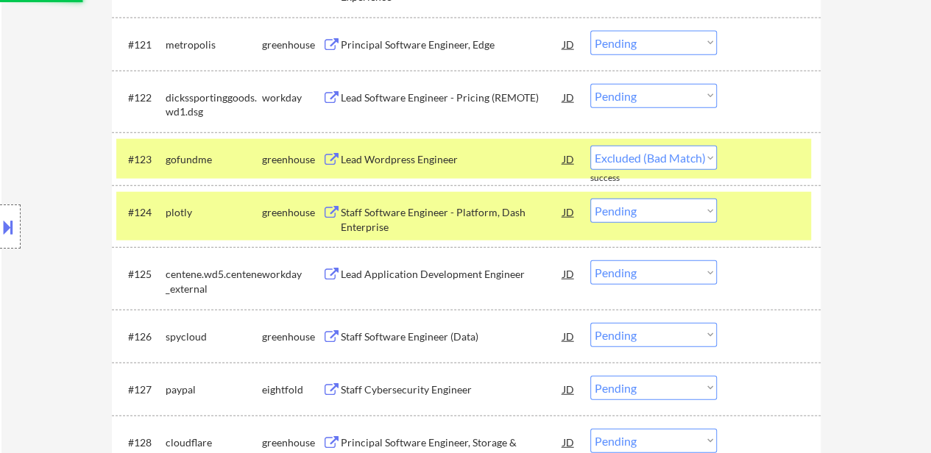
select select ""pending""
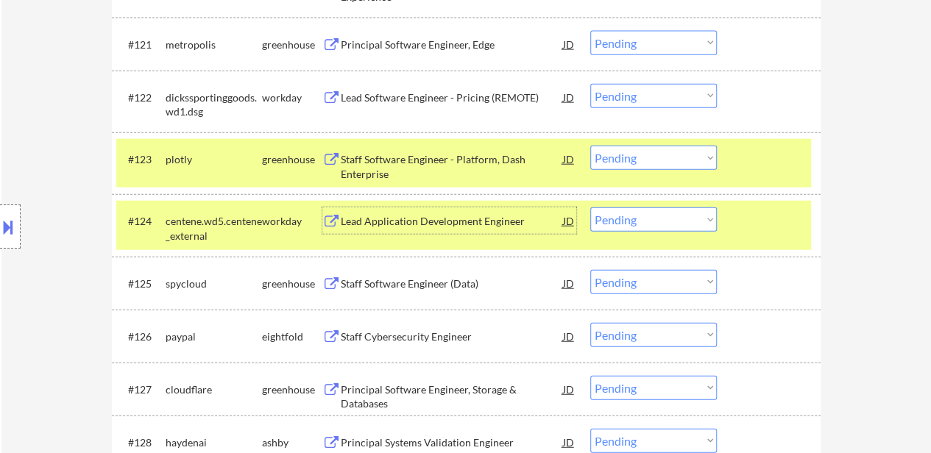
click at [769, 238] on div "#124 centene.wd5.centene_external workday Lead Application Development Engineer…" at bounding box center [463, 225] width 694 height 49
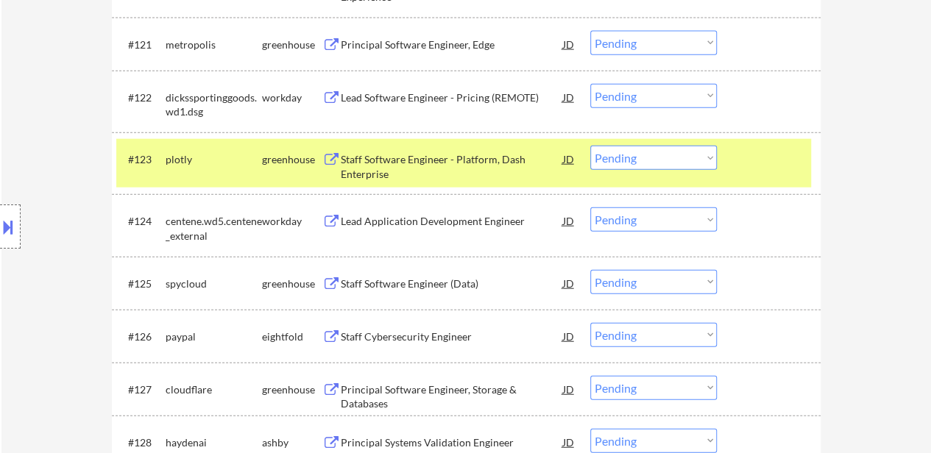
click at [786, 159] on div at bounding box center [770, 159] width 65 height 26
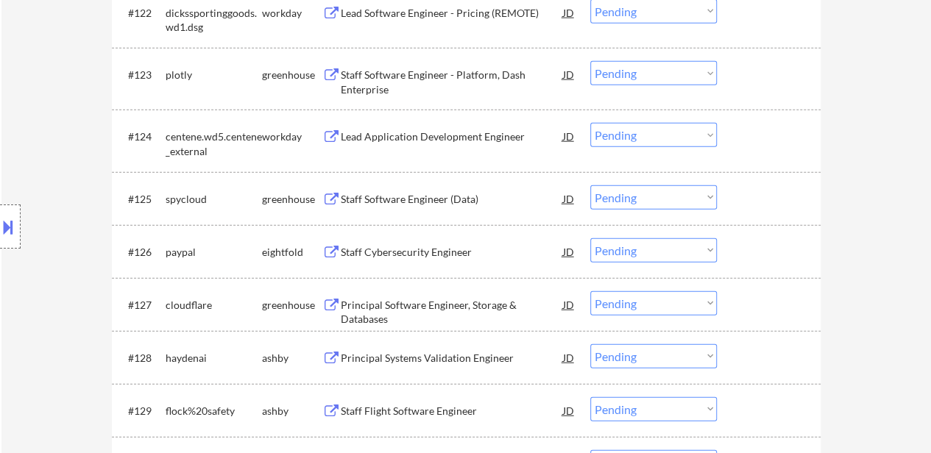
scroll to position [1846, 0]
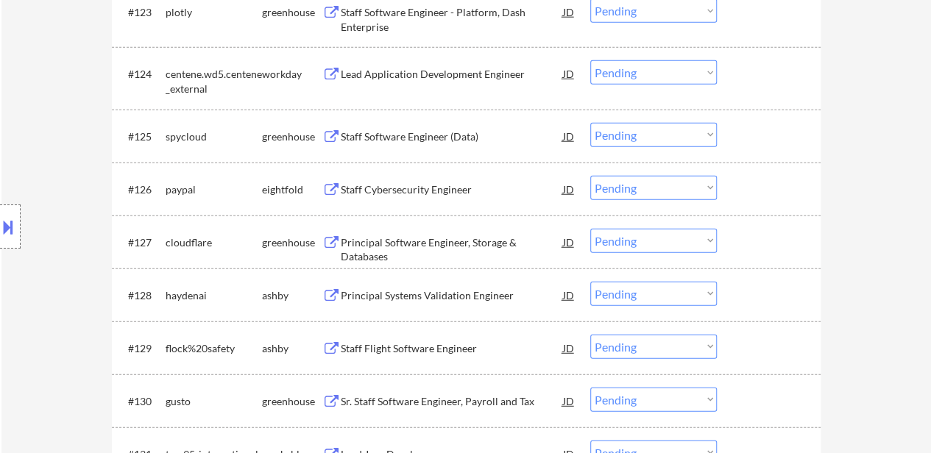
click at [482, 126] on div "Staff Software Engineer (Data)" at bounding box center [452, 136] width 222 height 26
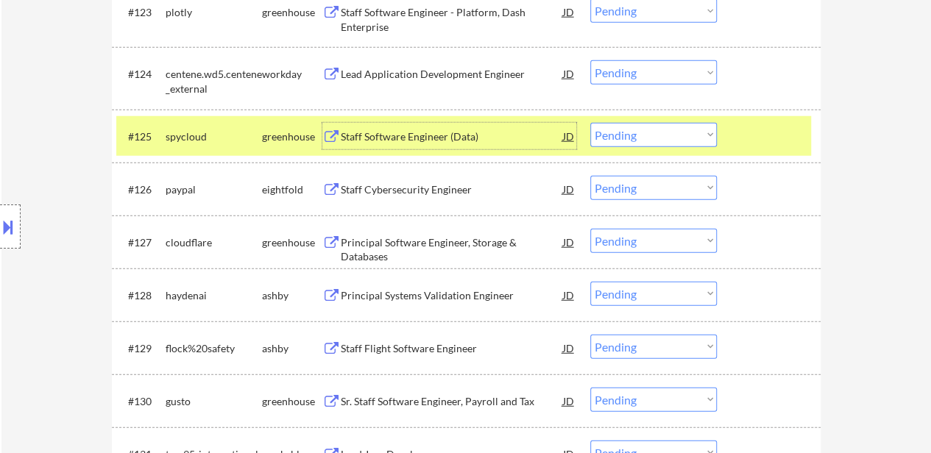
click at [672, 124] on select "Choose an option... Pending Applied Excluded (Questions) Excluded (Expired) Exc…" at bounding box center [653, 135] width 127 height 24
click at [590, 123] on select "Choose an option... Pending Applied Excluded (Questions) Excluded (Expired) Exc…" at bounding box center [653, 135] width 127 height 24
select select ""pending""
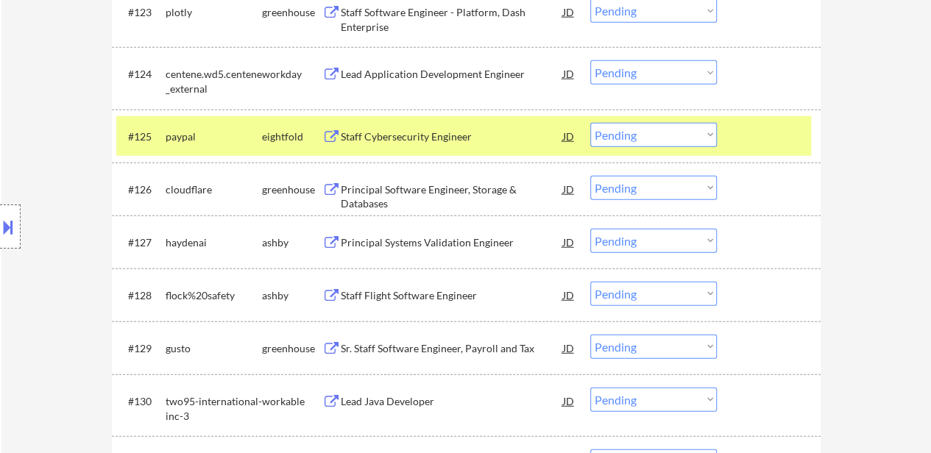
click at [772, 135] on div at bounding box center [770, 136] width 65 height 26
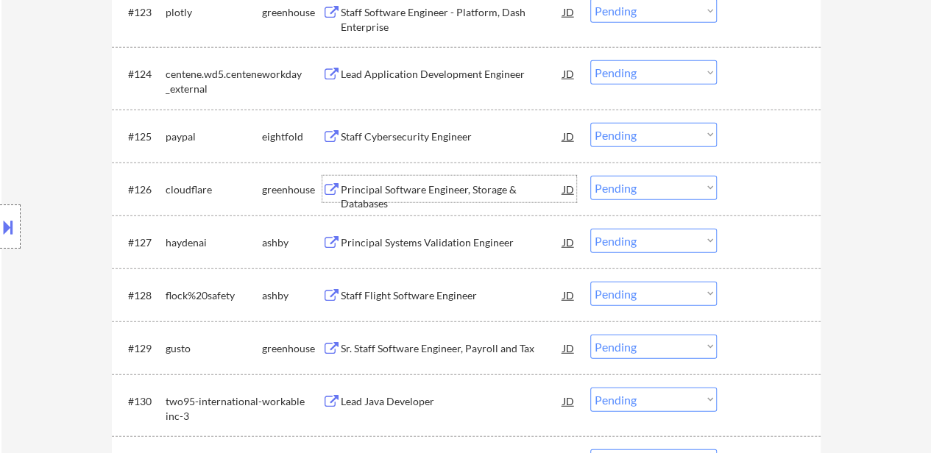
click at [428, 195] on div "Principal Software Engineer, Storage & Databases" at bounding box center [452, 196] width 222 height 29
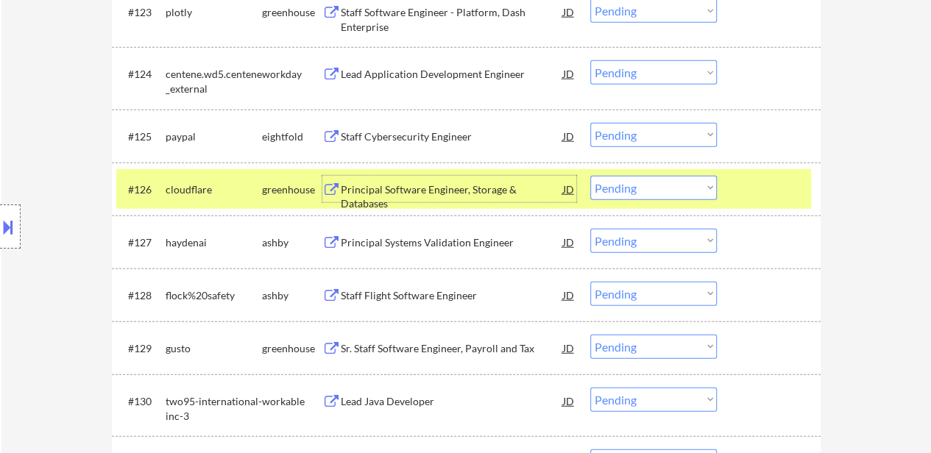
click at [672, 185] on select "Choose an option... Pending Applied Excluded (Questions) Excluded (Expired) Exc…" at bounding box center [653, 188] width 127 height 24
click at [590, 176] on select "Choose an option... Pending Applied Excluded (Questions) Excluded (Expired) Exc…" at bounding box center [653, 188] width 127 height 24
click at [459, 241] on div "Principal Systems Validation Engineer" at bounding box center [452, 242] width 222 height 15
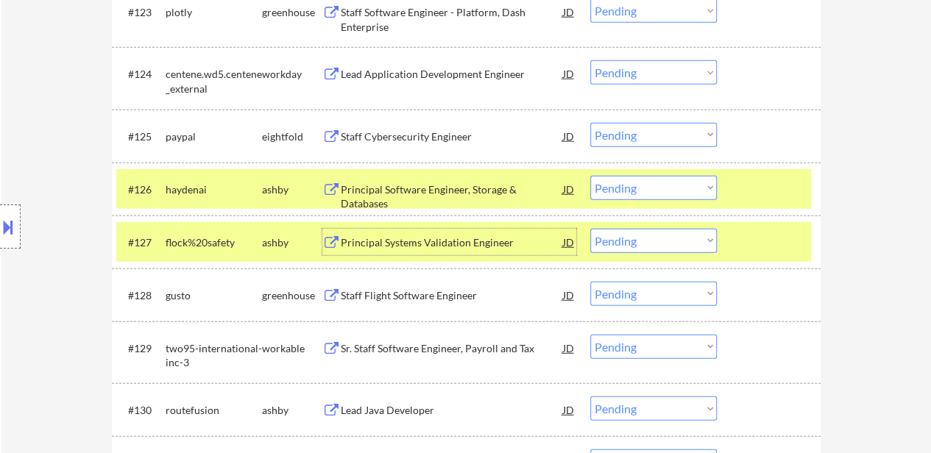
click at [753, 193] on div at bounding box center [770, 189] width 65 height 26
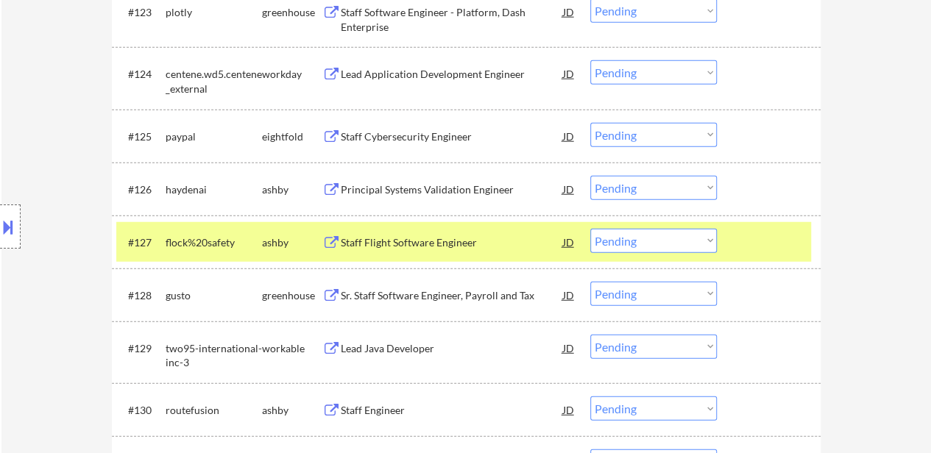
click at [749, 243] on div at bounding box center [770, 242] width 65 height 26
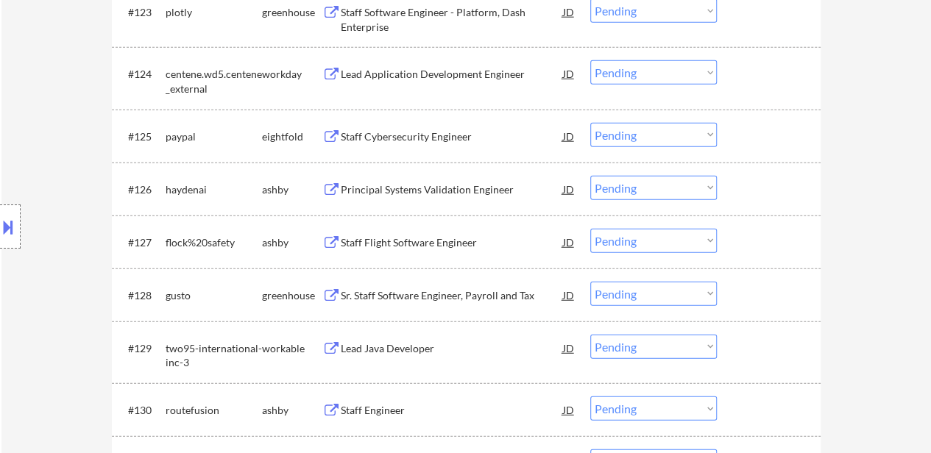
click at [471, 244] on div "Staff Flight Software Engineer" at bounding box center [452, 242] width 222 height 15
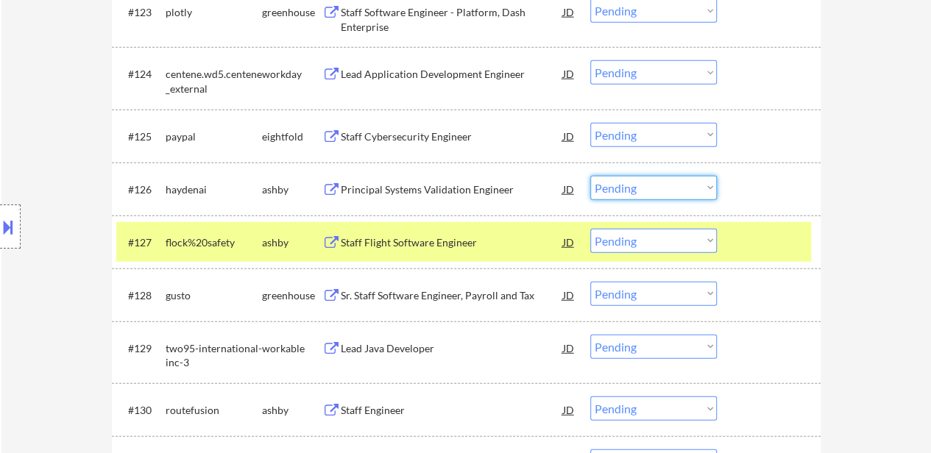
drag, startPoint x: 677, startPoint y: 182, endPoint x: 676, endPoint y: 196, distance: 14.1
click at [677, 182] on select "Choose an option... Pending Applied Excluded (Questions) Excluded (Expired) Exc…" at bounding box center [653, 188] width 127 height 24
click at [590, 176] on select "Choose an option... Pending Applied Excluded (Questions) Excluded (Expired) Exc…" at bounding box center [653, 188] width 127 height 24
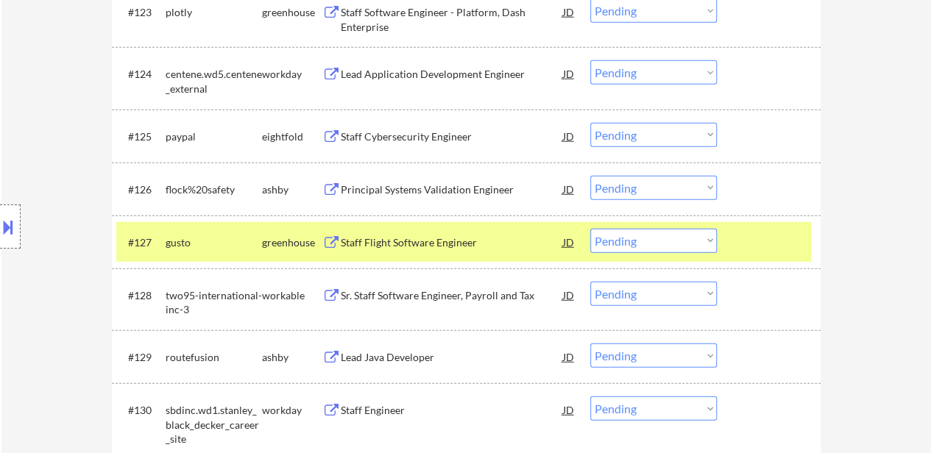
click at [674, 186] on select "Choose an option... Pending Applied Excluded (Questions) Excluded (Expired) Exc…" at bounding box center [653, 188] width 127 height 24
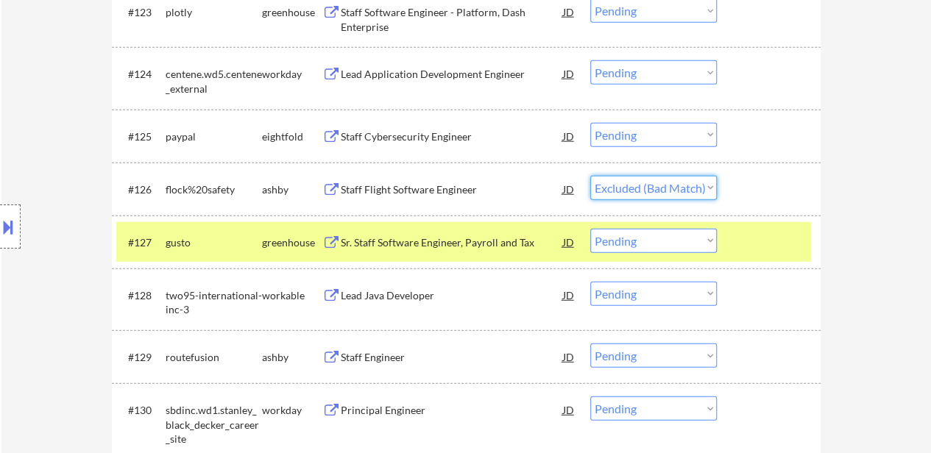
click at [590, 176] on select "Choose an option... Pending Applied Excluded (Questions) Excluded (Expired) Exc…" at bounding box center [653, 188] width 127 height 24
select select ""pending""
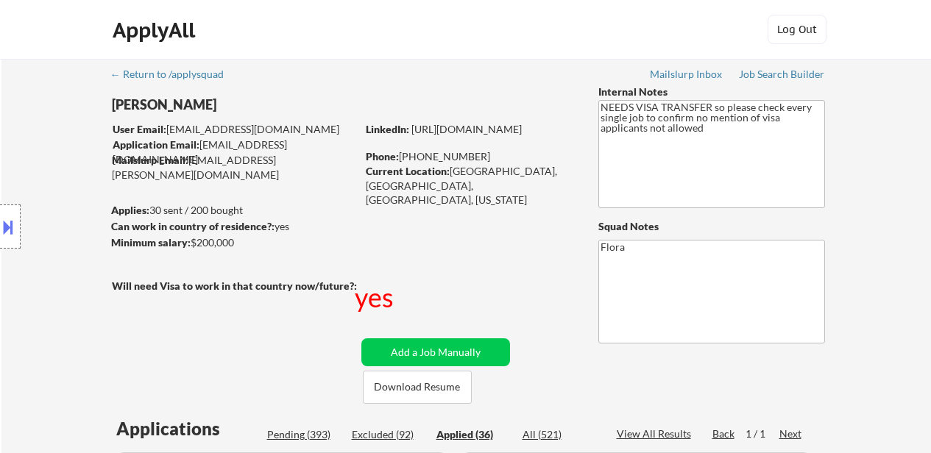
select select ""applied""
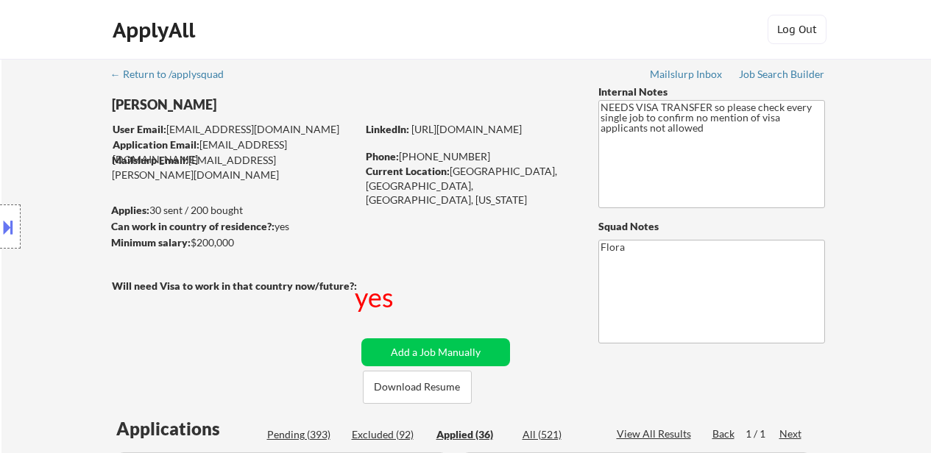
select select ""applied""
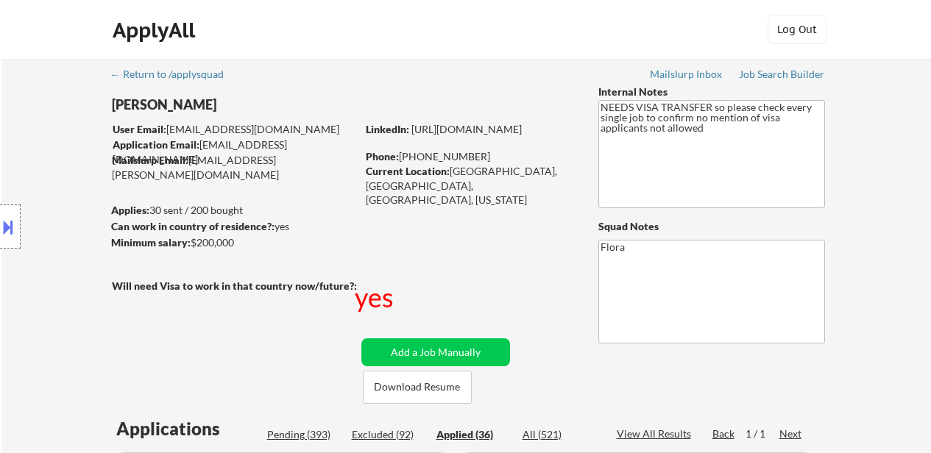
select select ""applied""
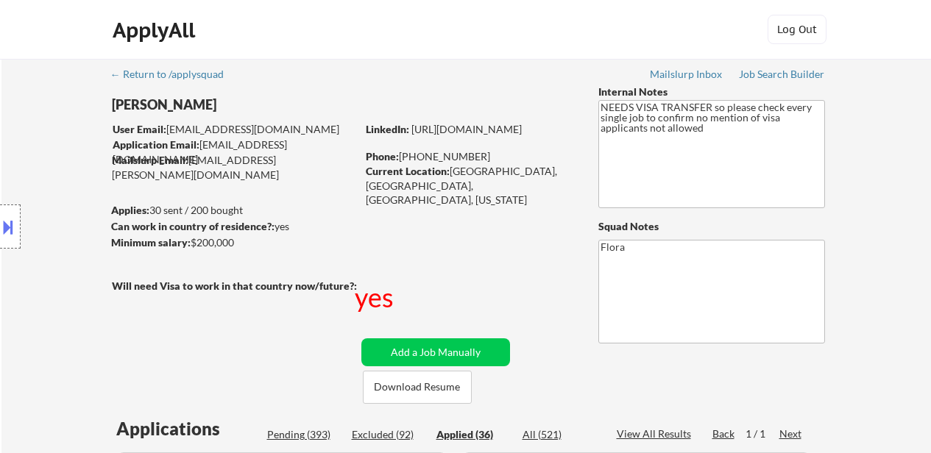
select select ""applied""
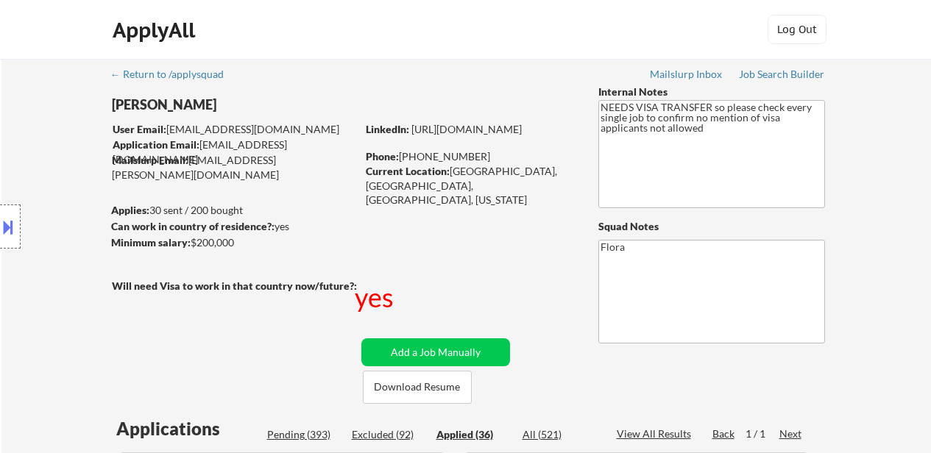
select select ""applied""
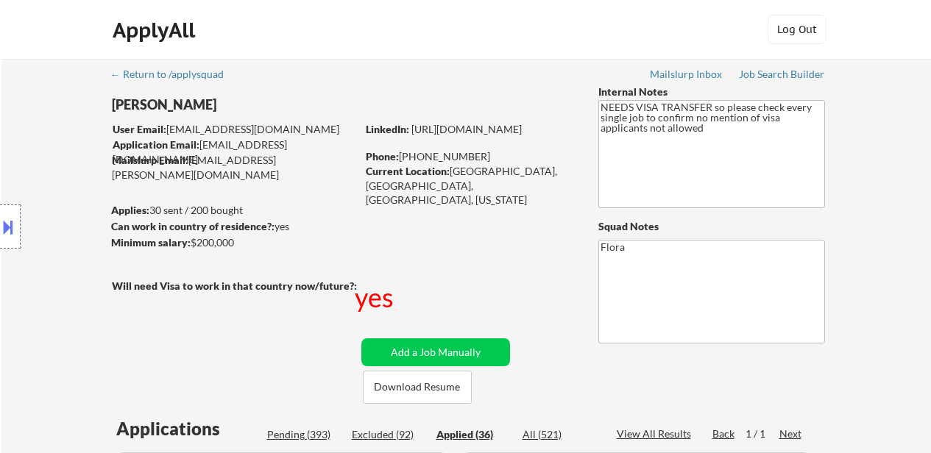
select select ""applied""
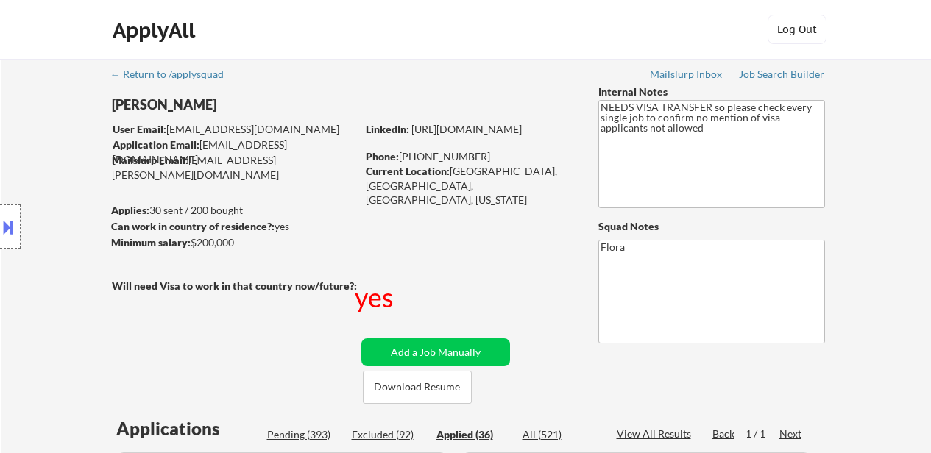
select select ""applied""
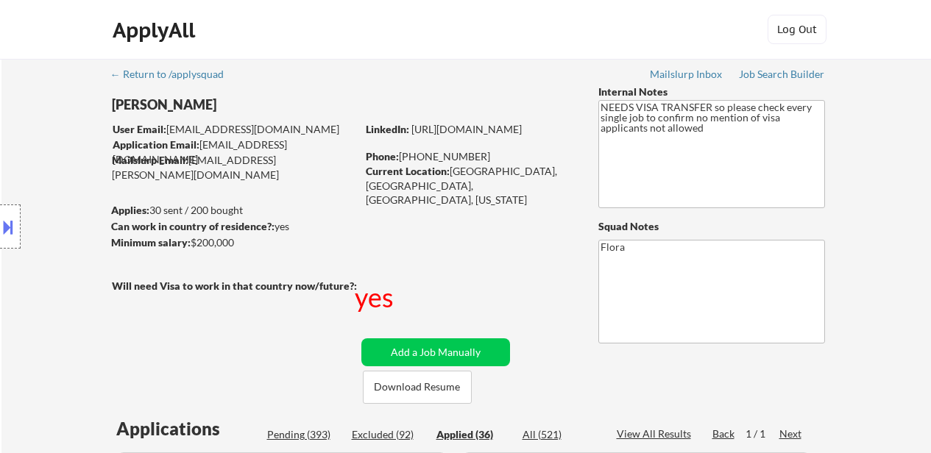
select select ""applied""
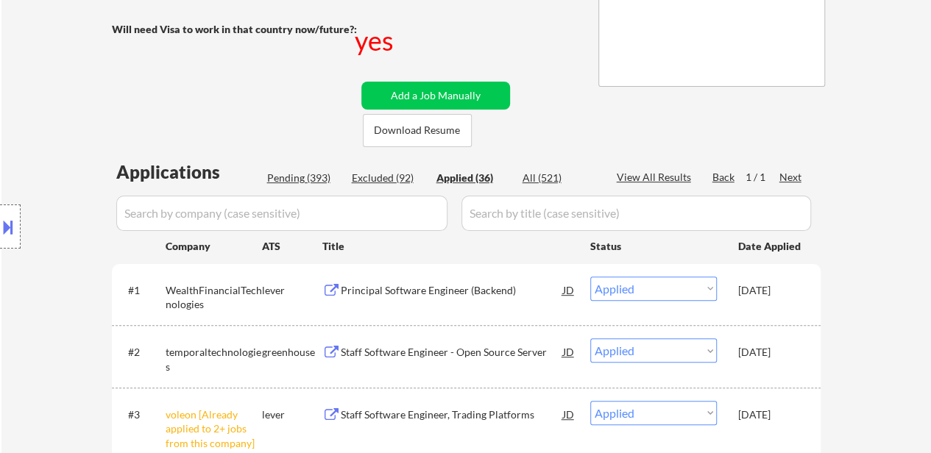
scroll to position [221, 0]
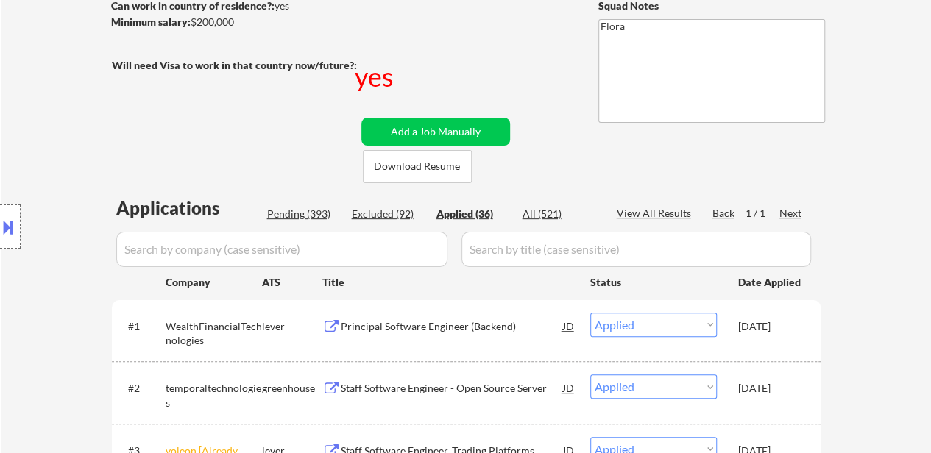
select select ""applied""
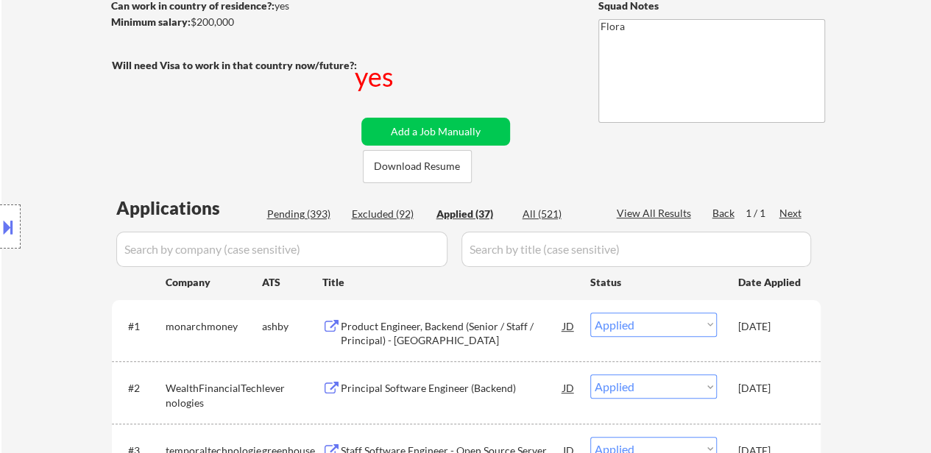
select select ""applied""
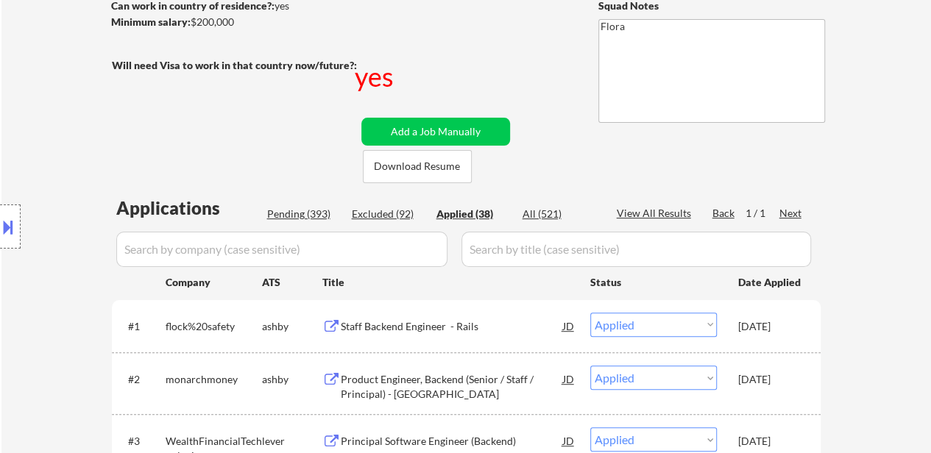
select select ""applied""
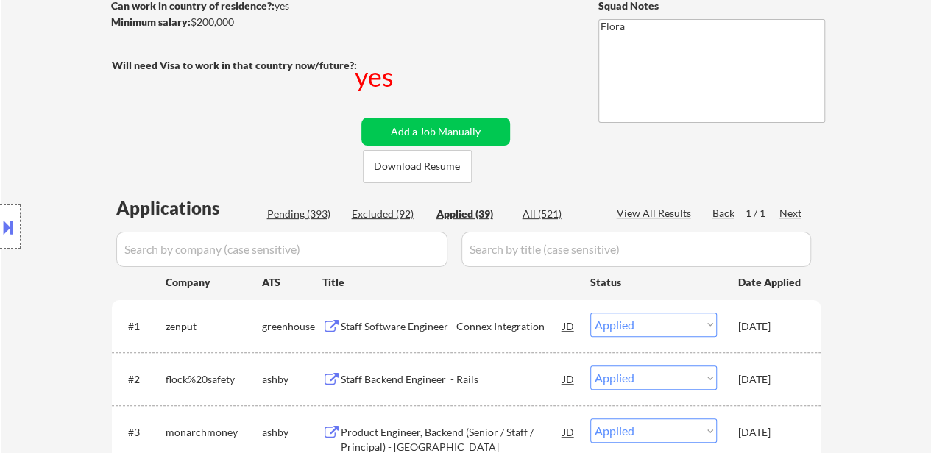
select select ""applied""
